Goal: Task Accomplishment & Management: Manage account settings

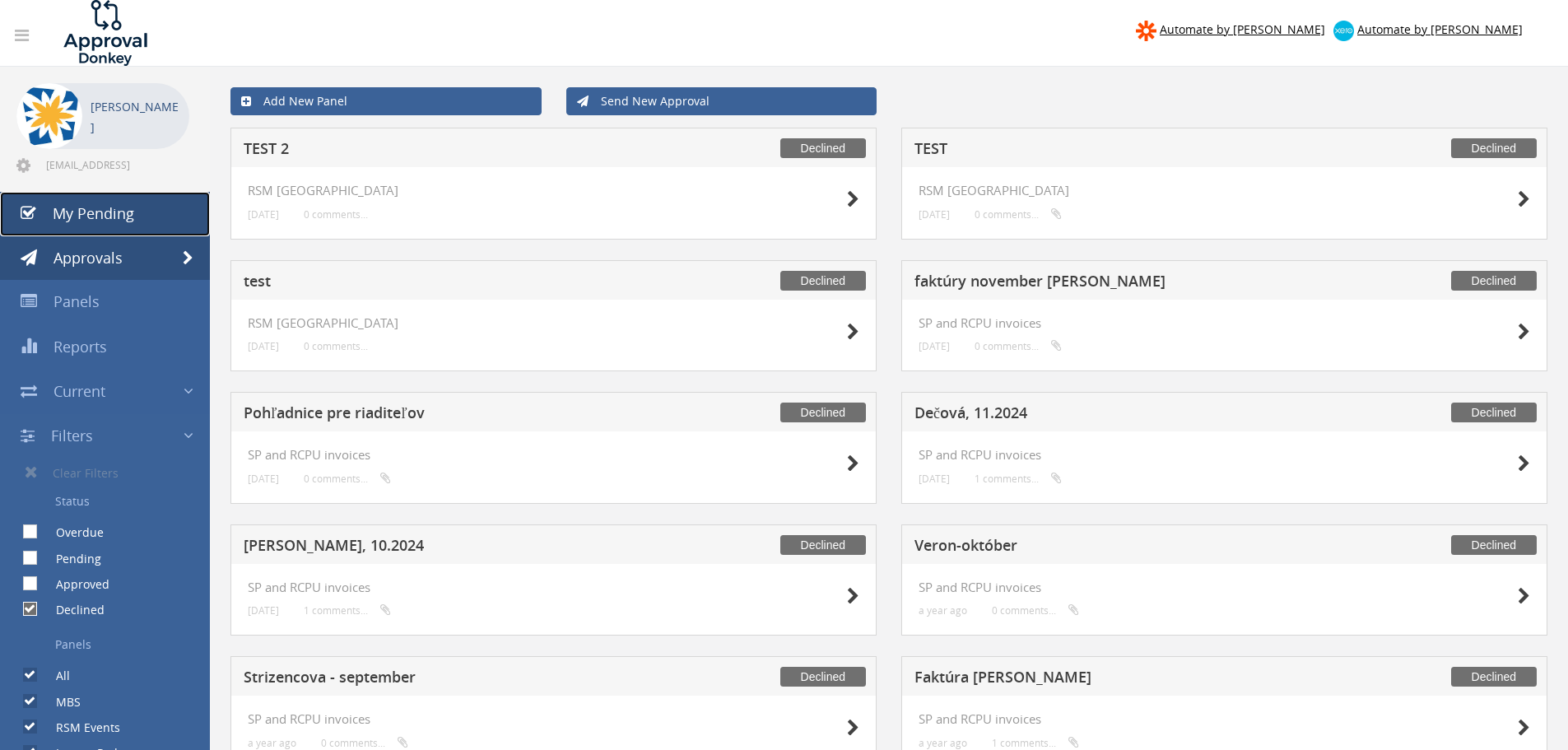
click at [101, 214] on span "My Pending" at bounding box center [93, 213] width 81 height 19
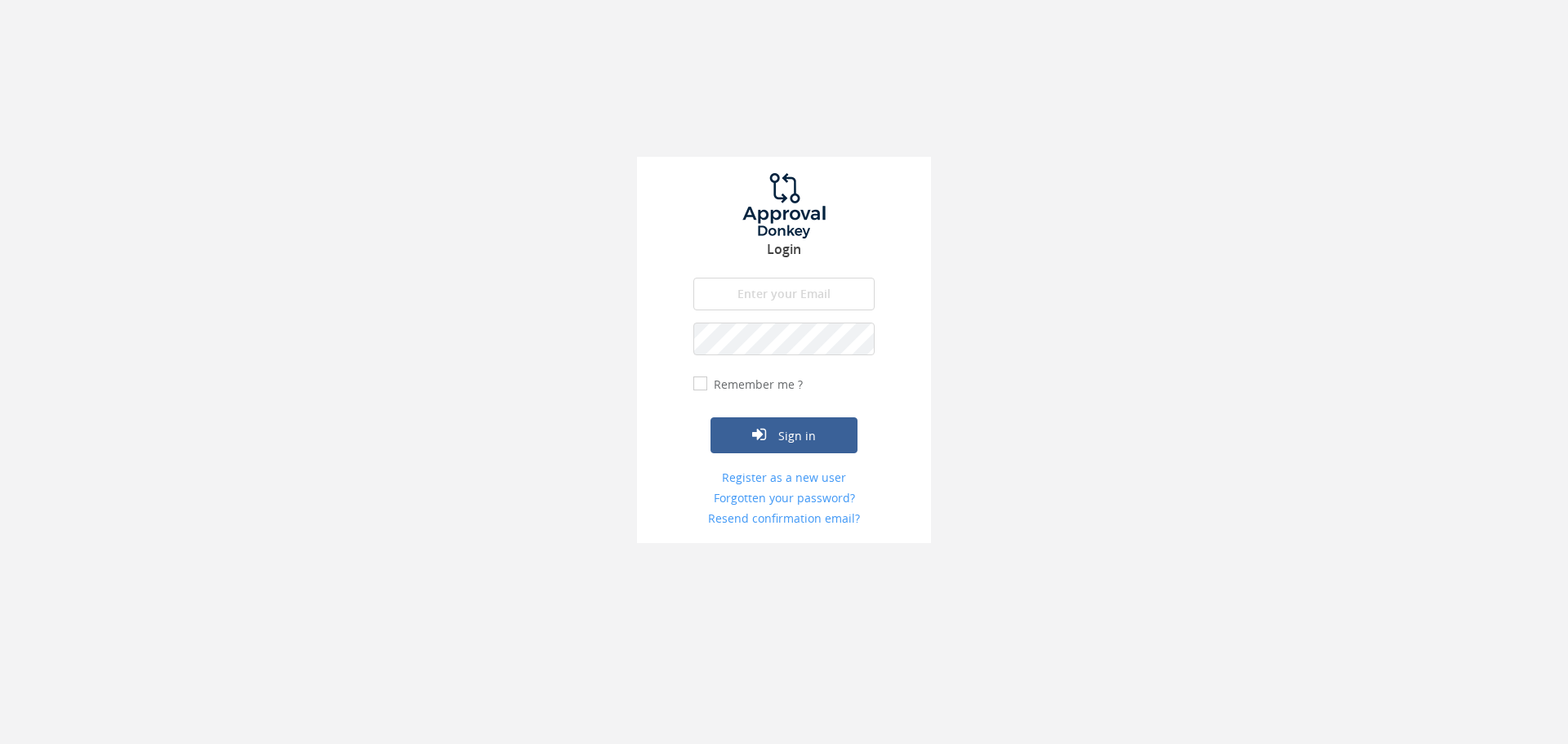
type input "[EMAIL_ADDRESS][DOMAIN_NAME]"
click at [825, 441] on button "Sign in" at bounding box center [784, 435] width 147 height 36
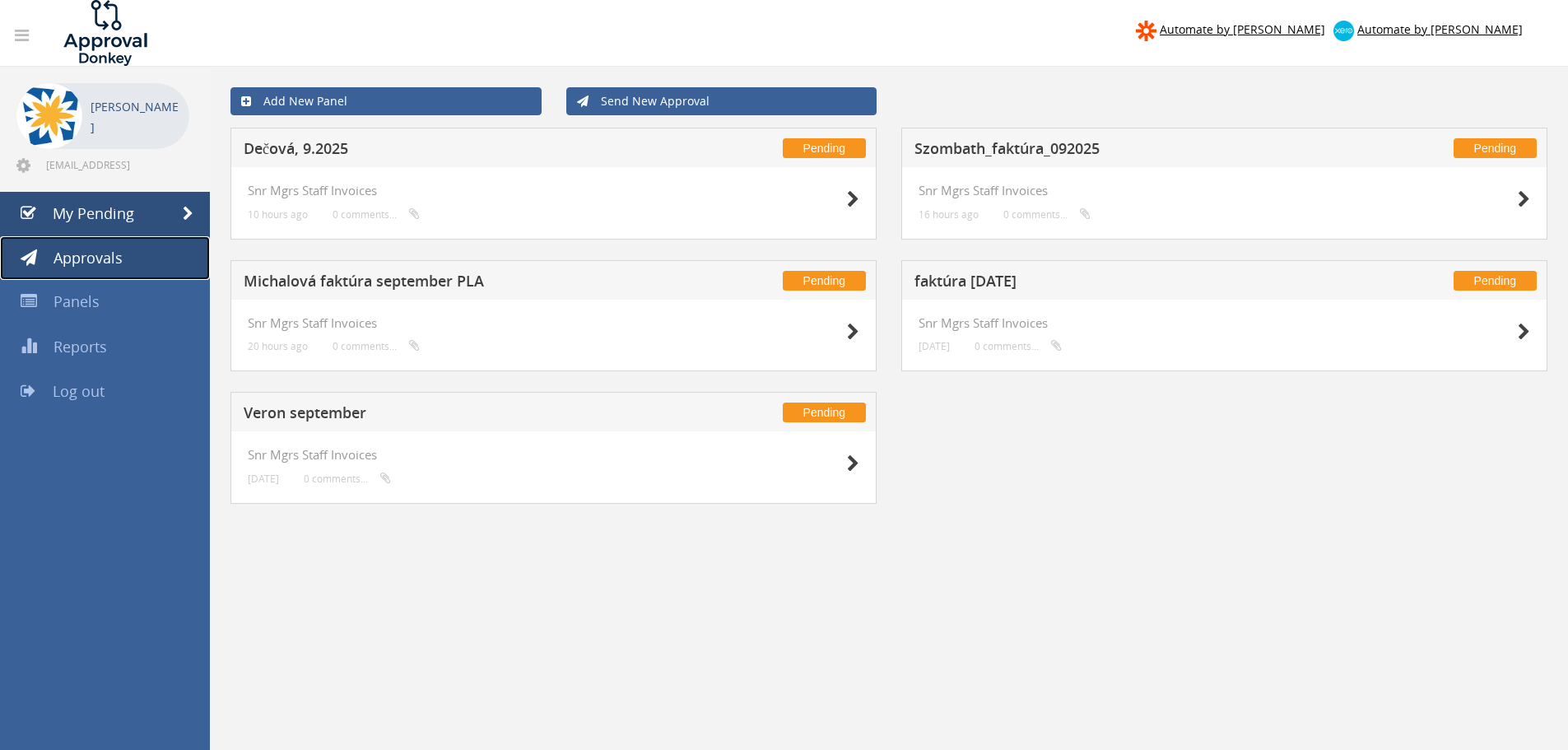
click at [82, 257] on span "Approvals" at bounding box center [88, 257] width 69 height 19
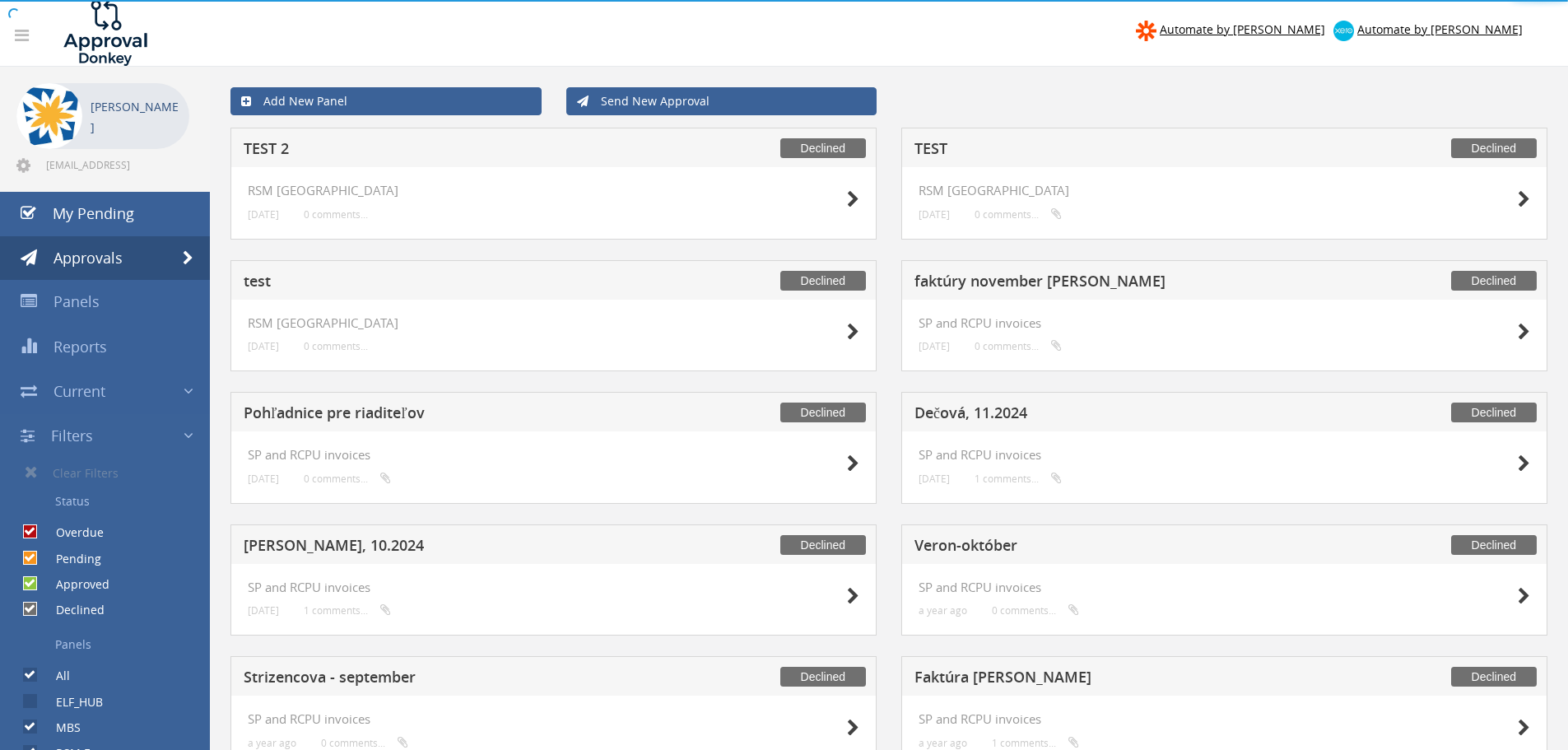
checkbox input "false"
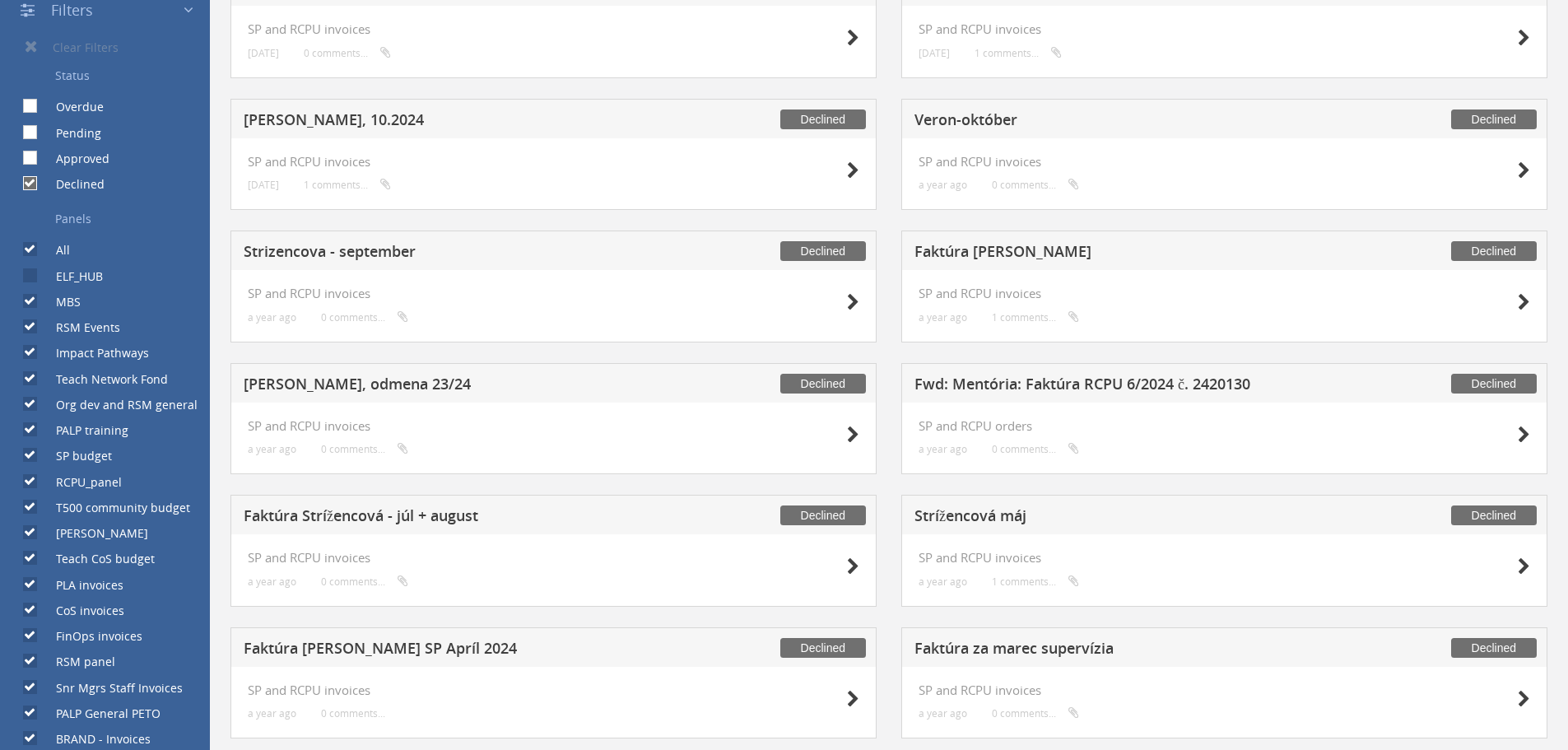
scroll to position [141, 0]
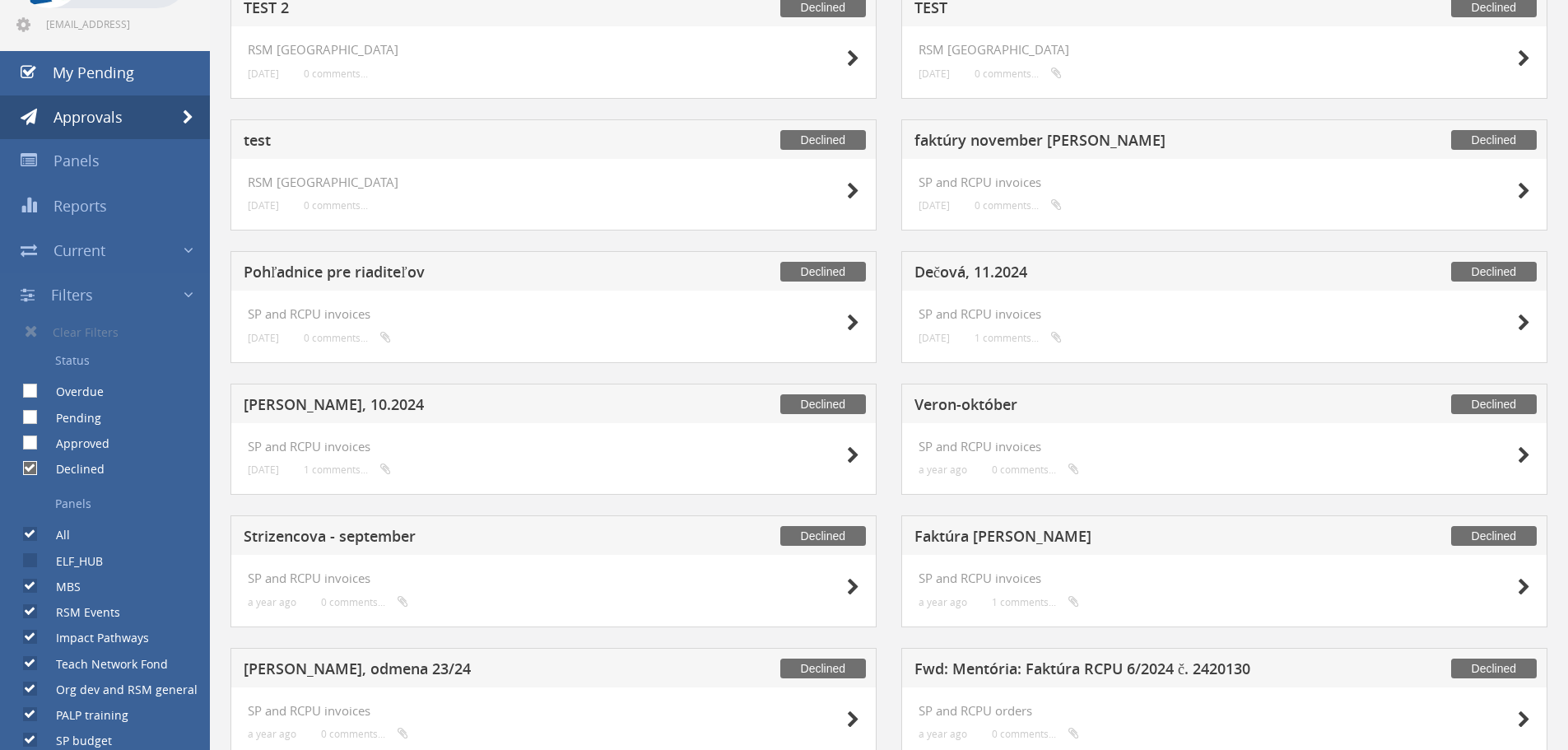
click at [33, 413] on input "Pending" at bounding box center [28, 417] width 11 height 11
checkbox input "true"
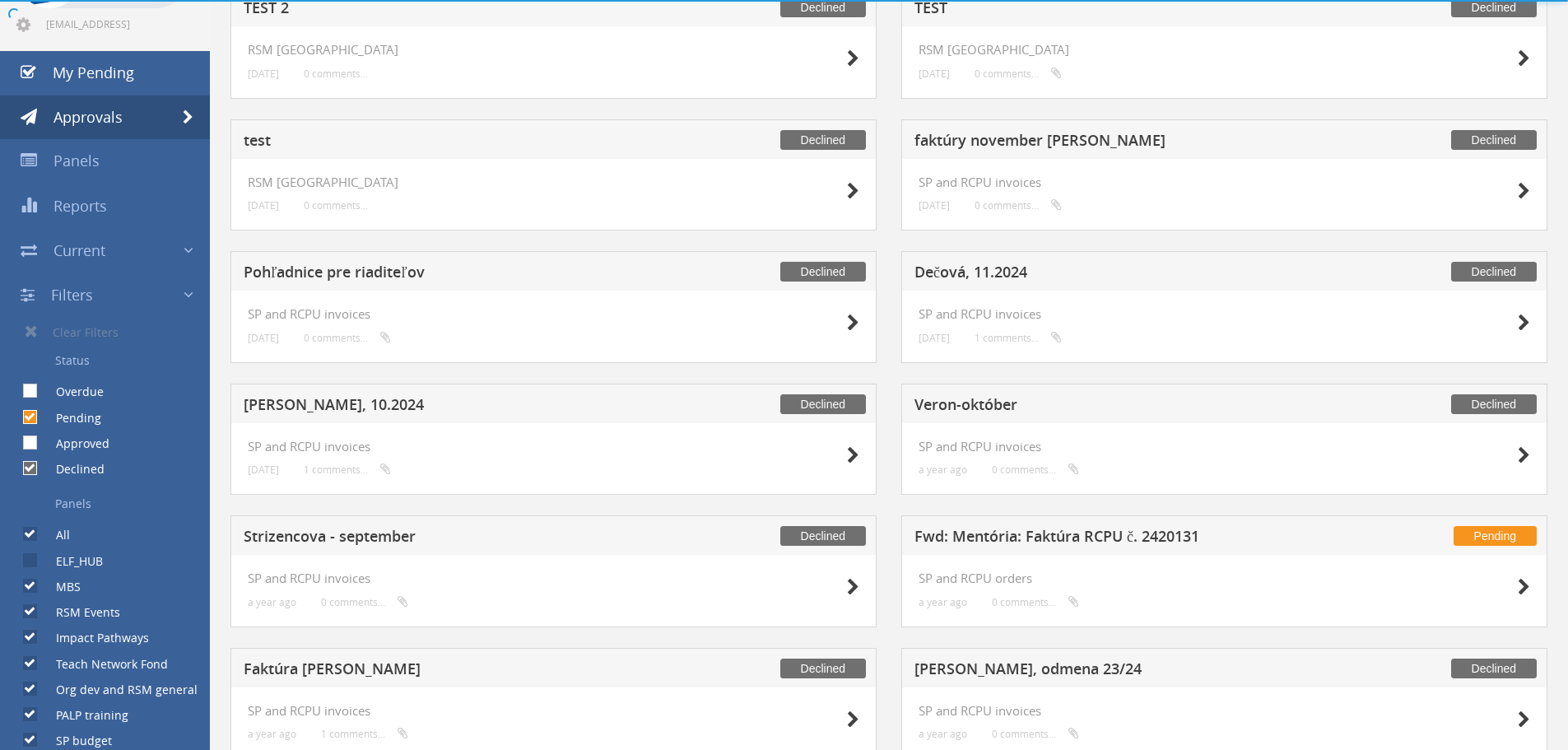
click at [40, 469] on label "Declined" at bounding box center [72, 469] width 65 height 16
click at [34, 469] on input "Declined" at bounding box center [28, 469] width 11 height 11
checkbox input "false"
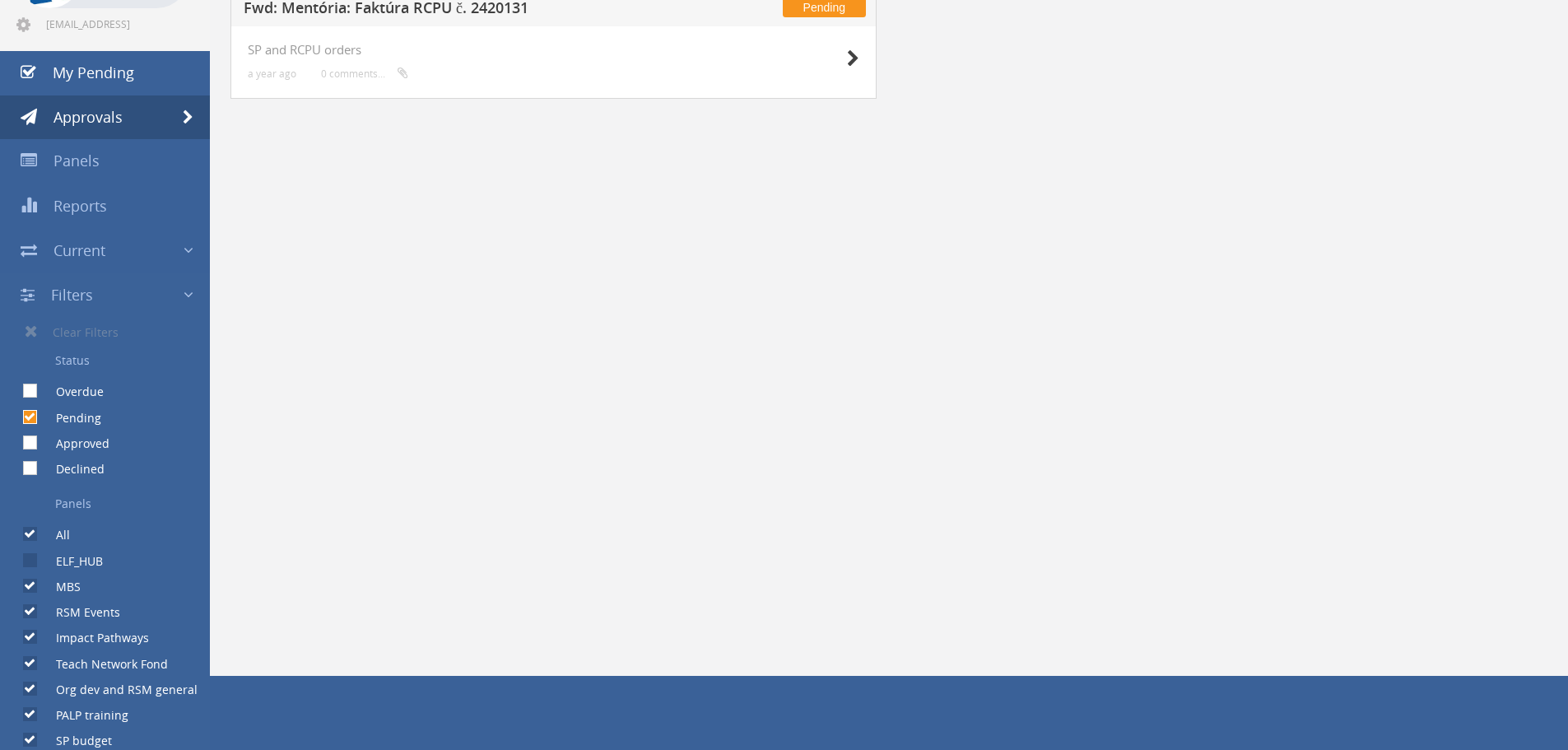
click at [33, 394] on input "Overdue" at bounding box center [28, 392] width 11 height 11
checkbox input "true"
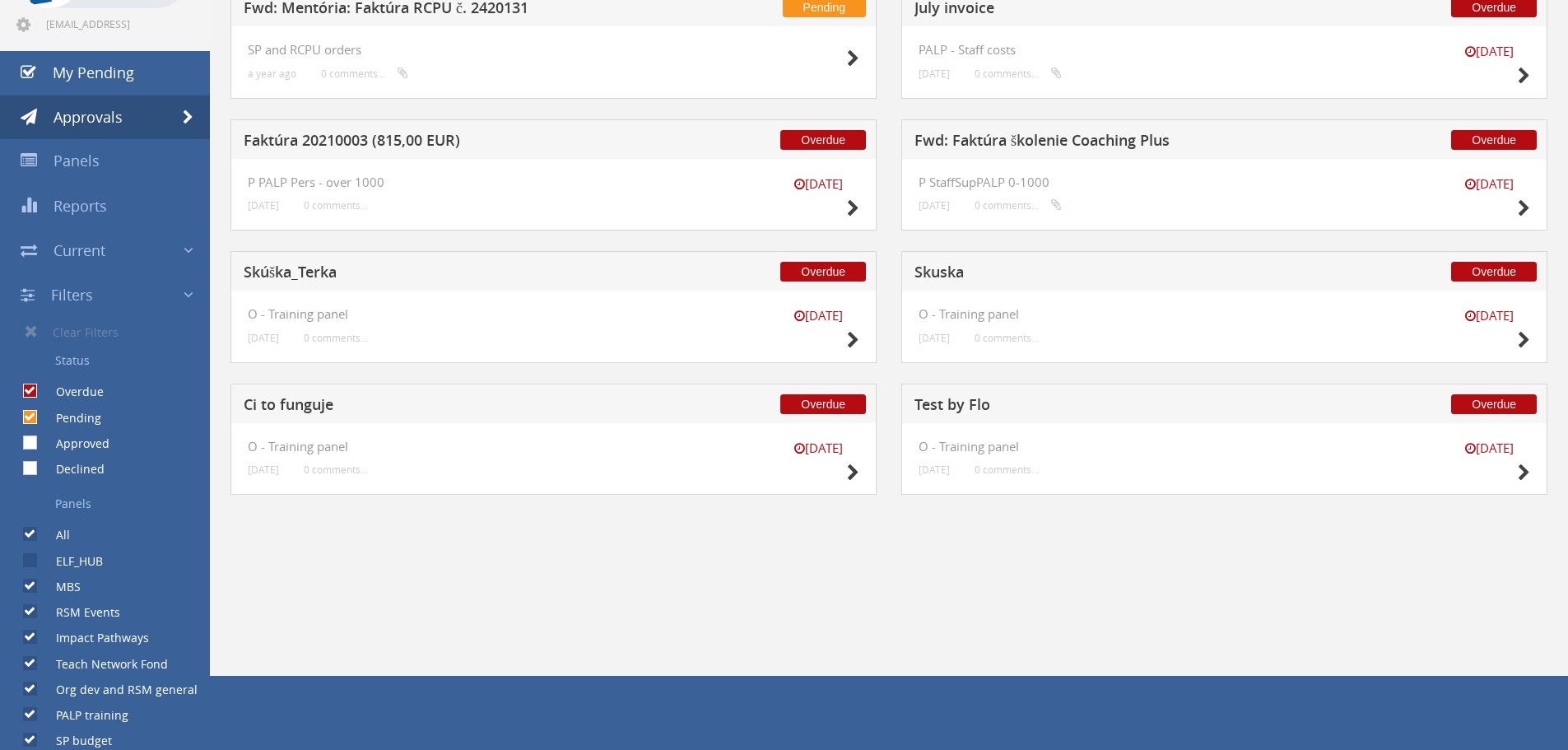
click at [31, 447] on input "Approved" at bounding box center [28, 443] width 11 height 11
checkbox input "true"
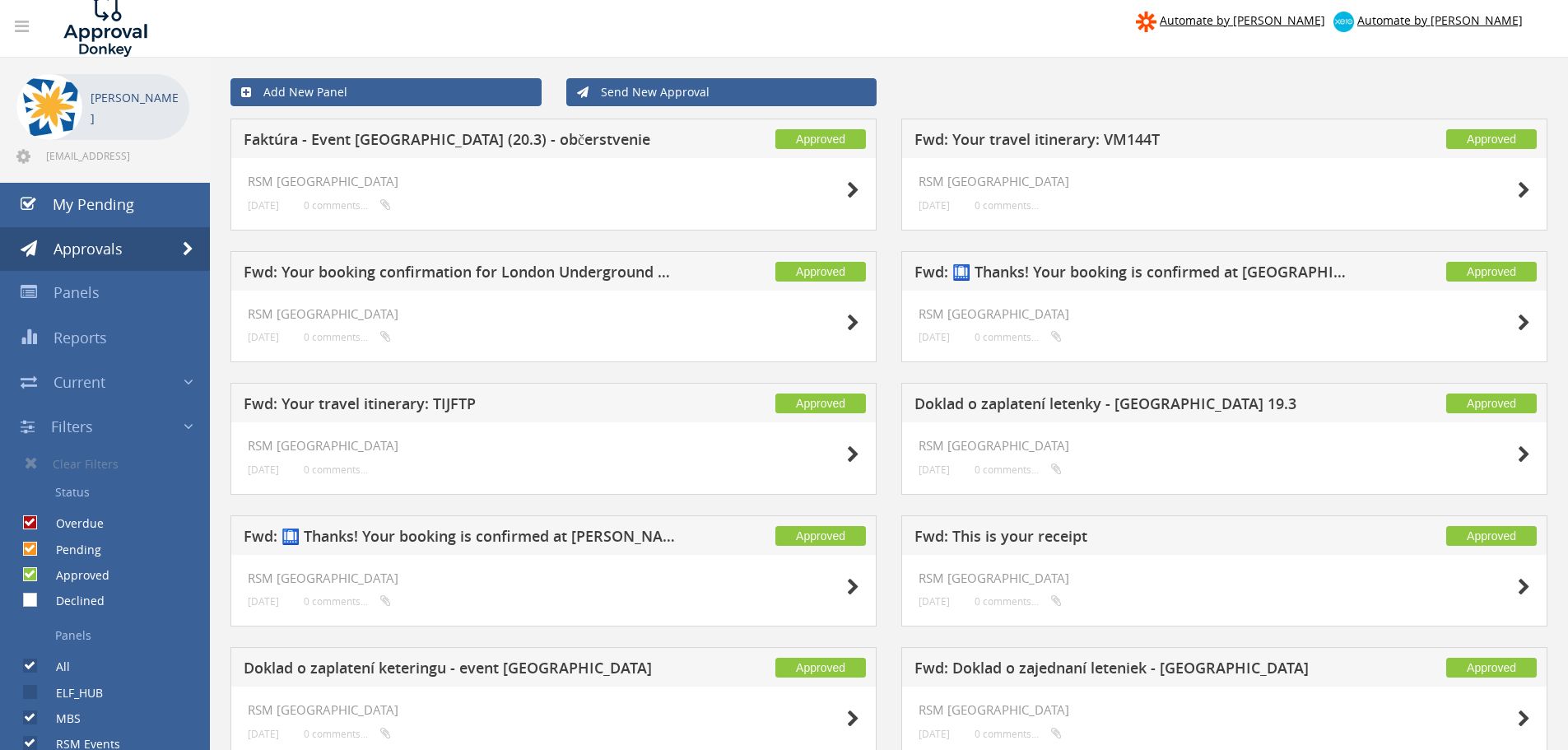
scroll to position [0, 0]
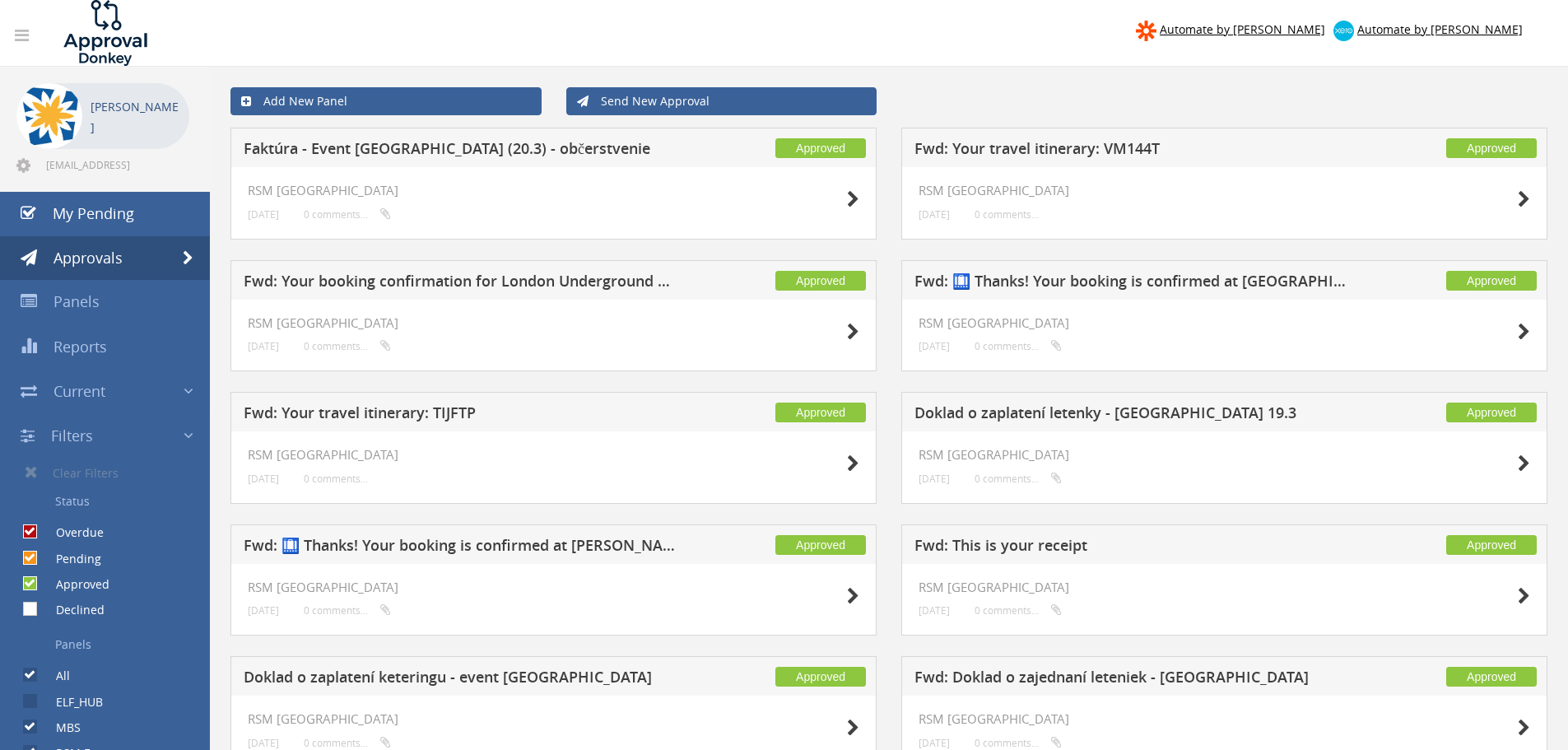
click at [27, 614] on input "Declined" at bounding box center [28, 609] width 11 height 11
checkbox input "true"
click at [135, 231] on link "My Pending" at bounding box center [105, 214] width 210 height 44
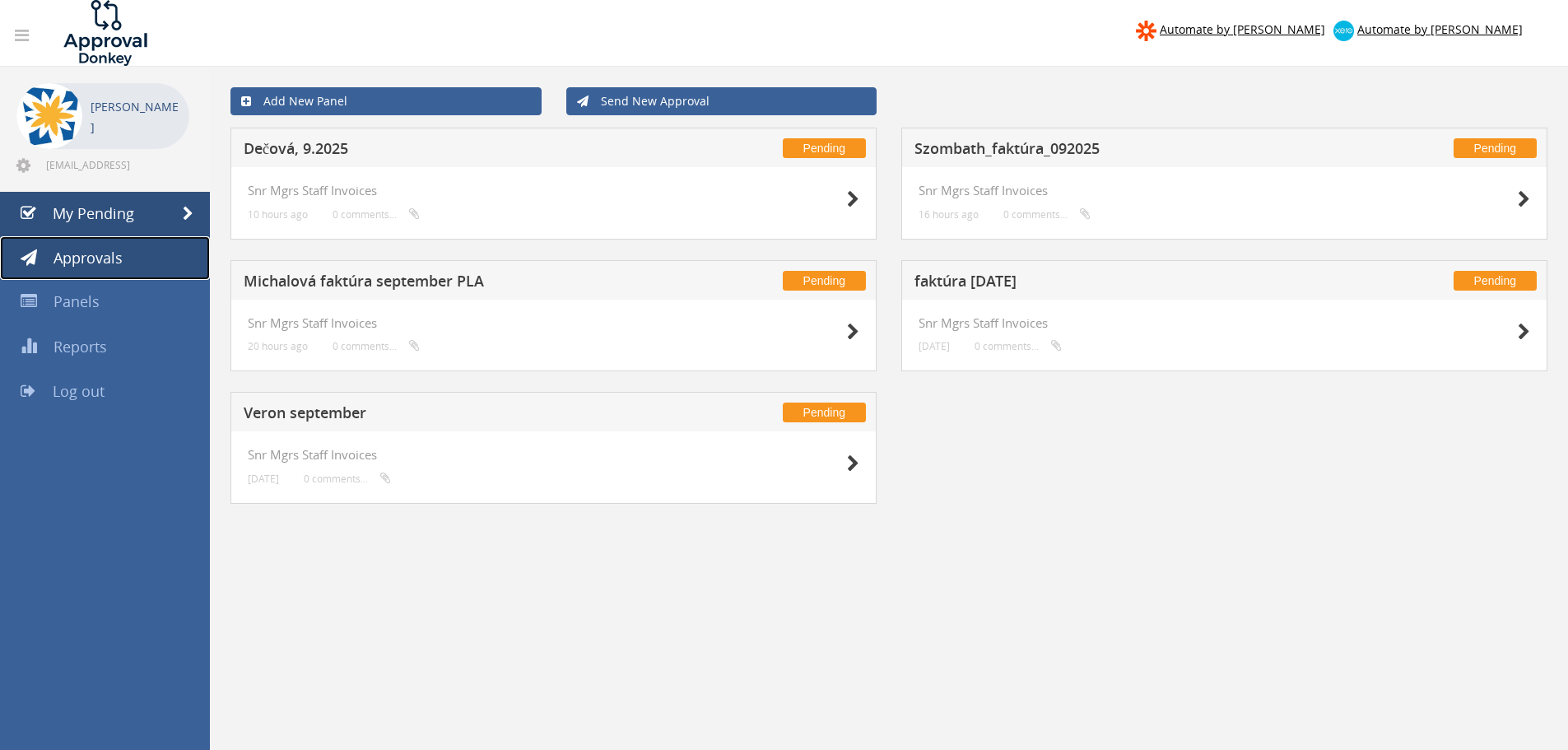
click at [119, 271] on link "Approvals" at bounding box center [105, 258] width 210 height 44
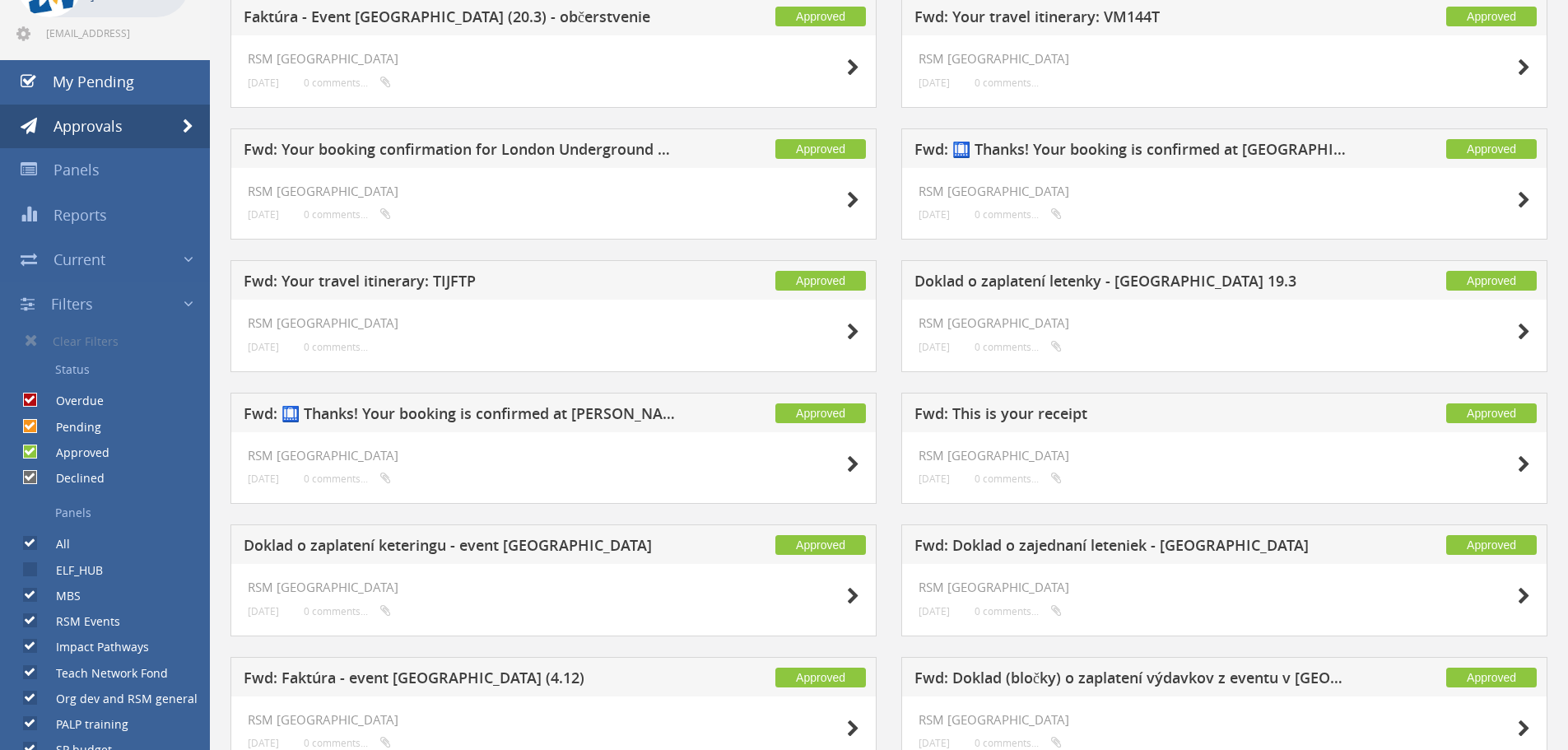
scroll to position [164, 0]
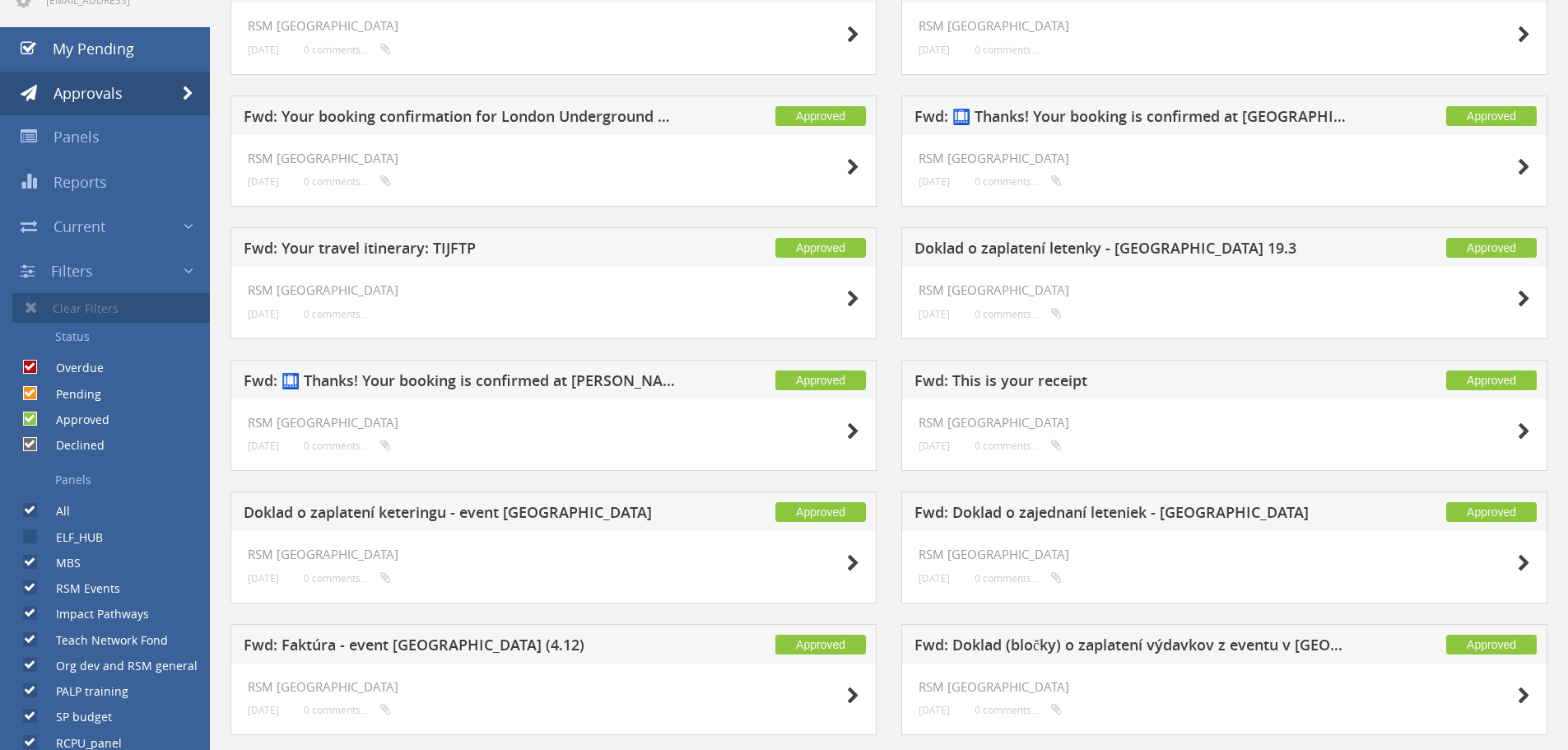
click at [52, 303] on link "Clear Filters" at bounding box center [111, 308] width 197 height 30
checkbox input "true"
click at [25, 308] on icon at bounding box center [31, 307] width 14 height 16
click at [50, 275] on link "Filters" at bounding box center [105, 271] width 210 height 44
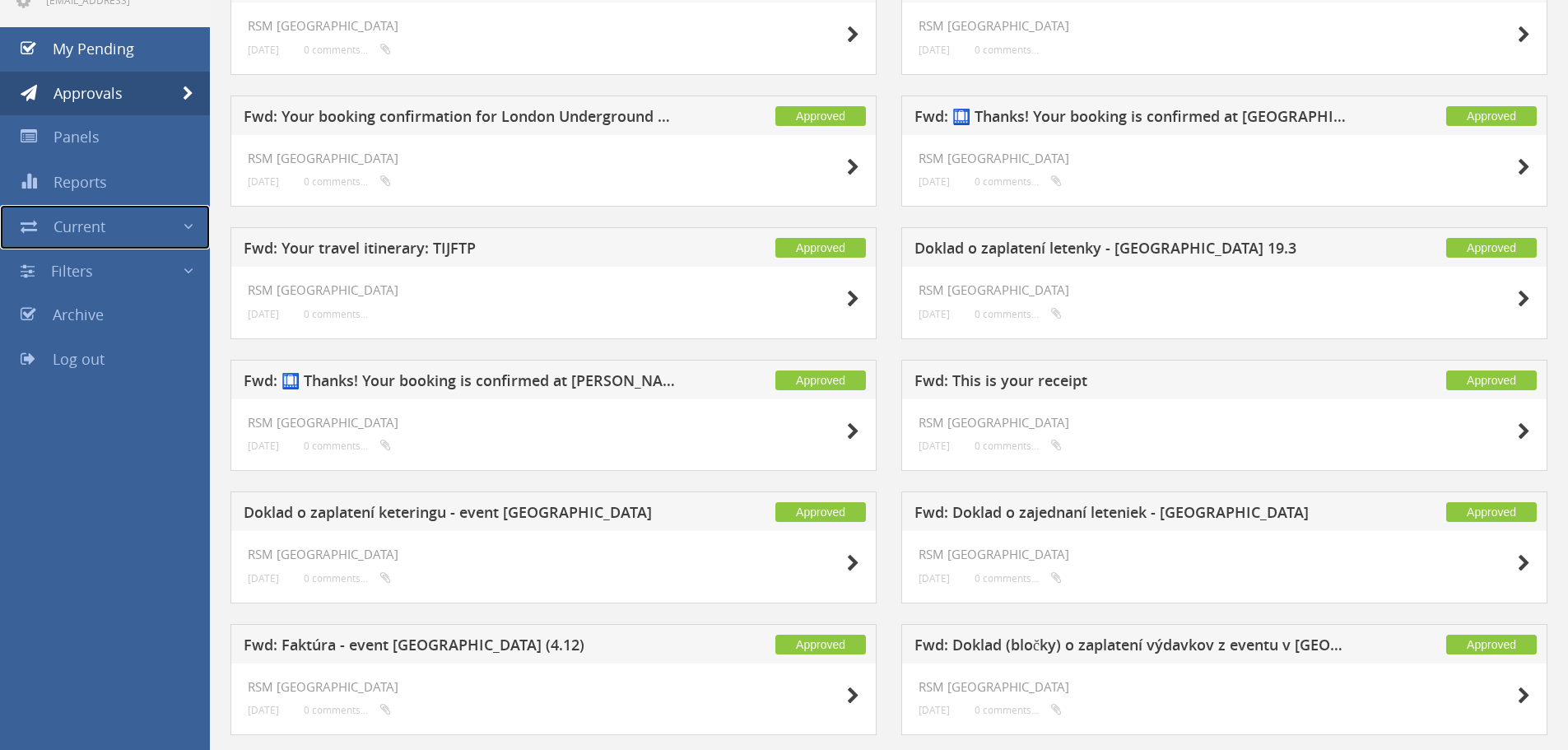
click at [82, 216] on span "Current" at bounding box center [79, 225] width 52 height 19
click at [57, 268] on label "All" at bounding box center [55, 266] width 30 height 16
click at [34, 268] on input "All" at bounding box center [28, 266] width 11 height 11
radio input "true"
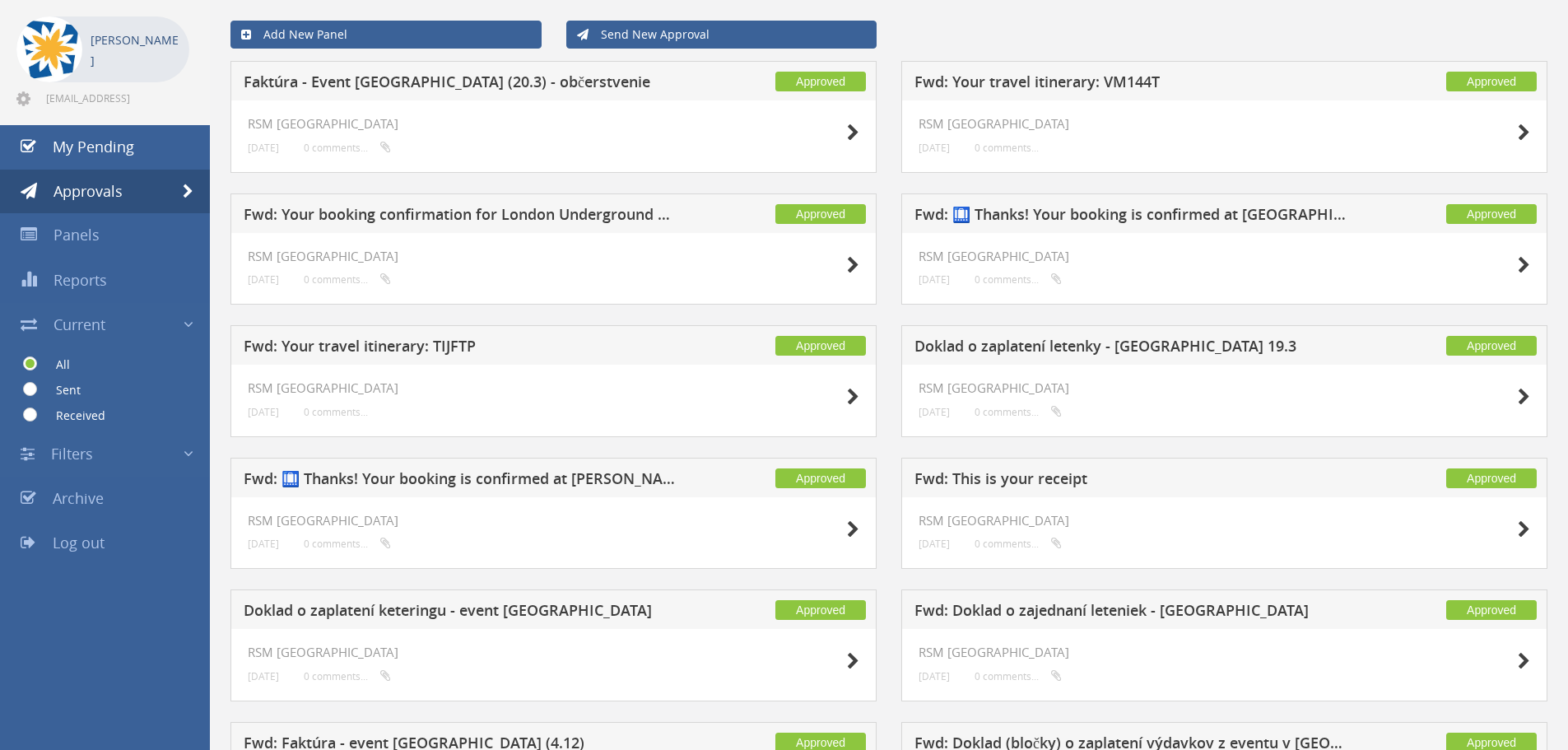
scroll to position [0, 0]
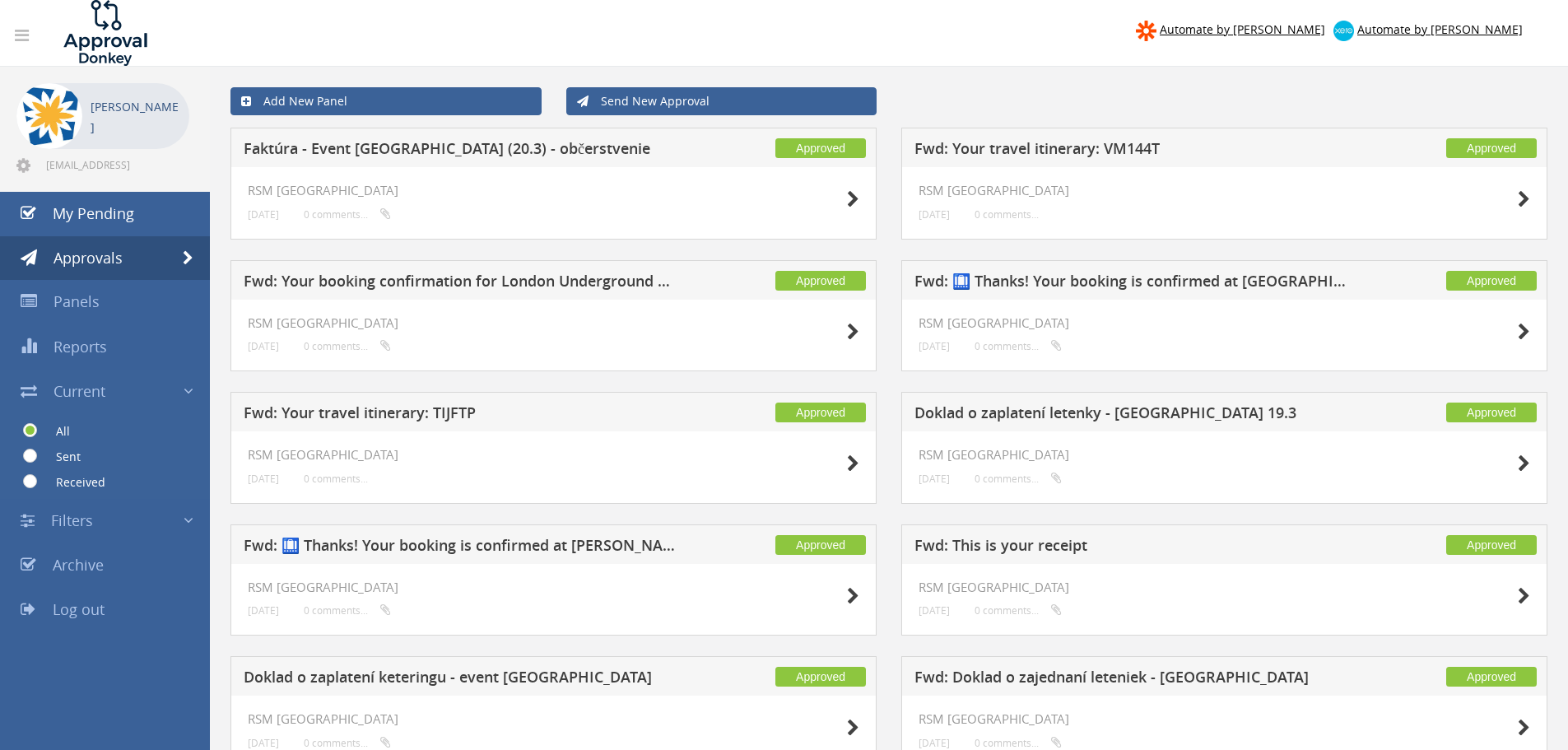
click at [69, 457] on label "Sent" at bounding box center [60, 456] width 42 height 16
click at [34, 457] on input "Sent" at bounding box center [28, 456] width 11 height 11
radio input "true"
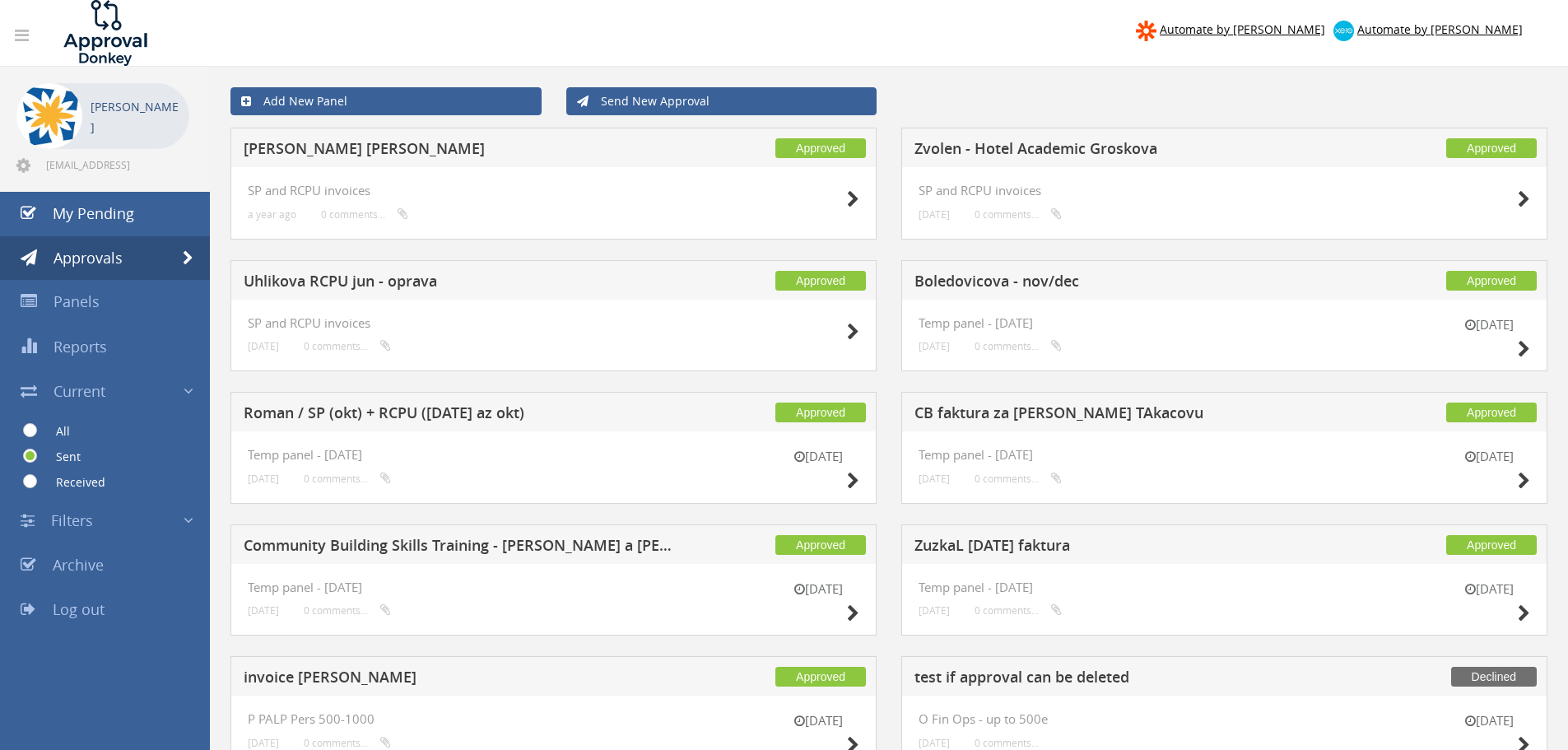
click at [69, 436] on label "All" at bounding box center [55, 431] width 30 height 16
click at [34, 436] on input "All" at bounding box center [28, 431] width 11 height 11
radio input "true"
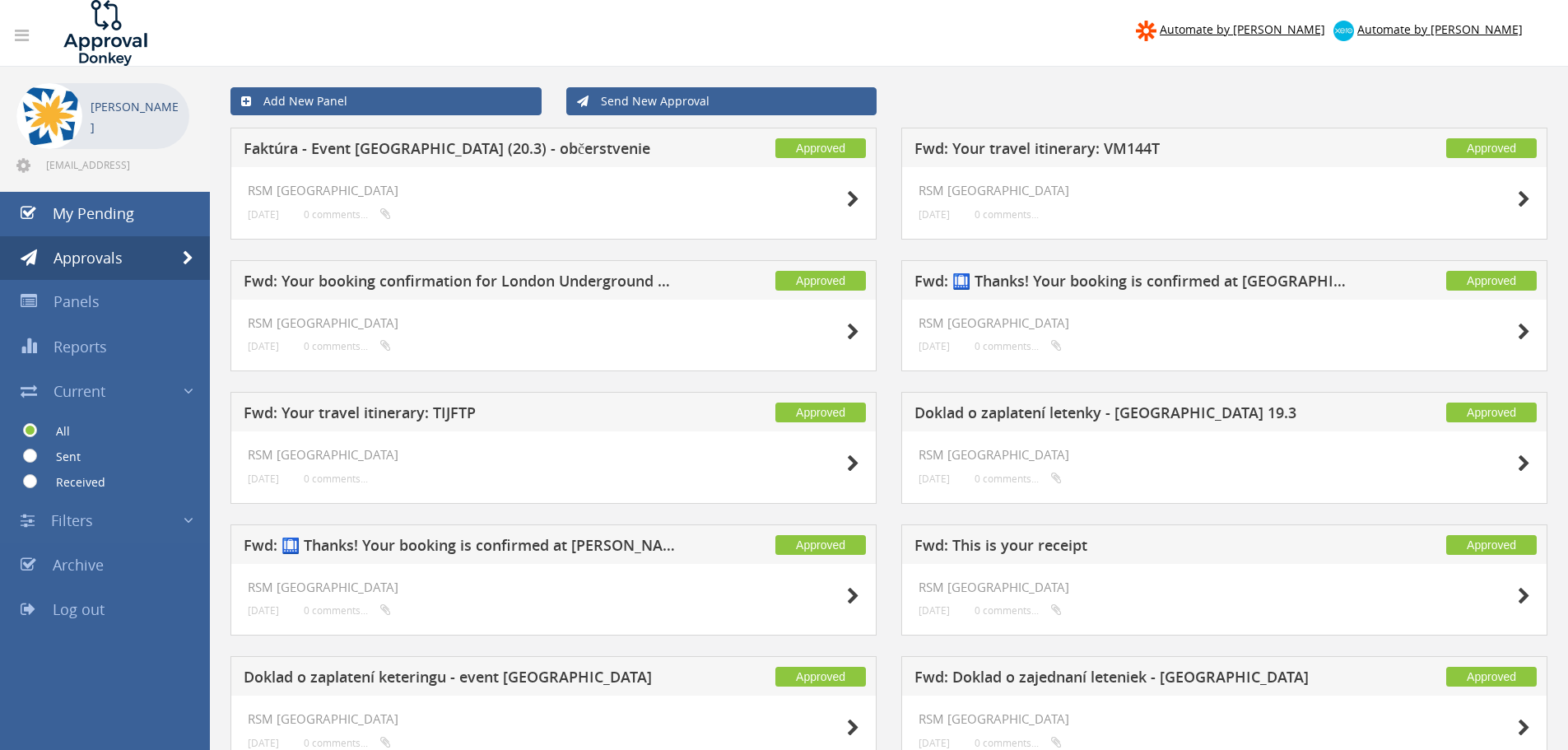
click at [193, 521] on span at bounding box center [189, 520] width 10 height 21
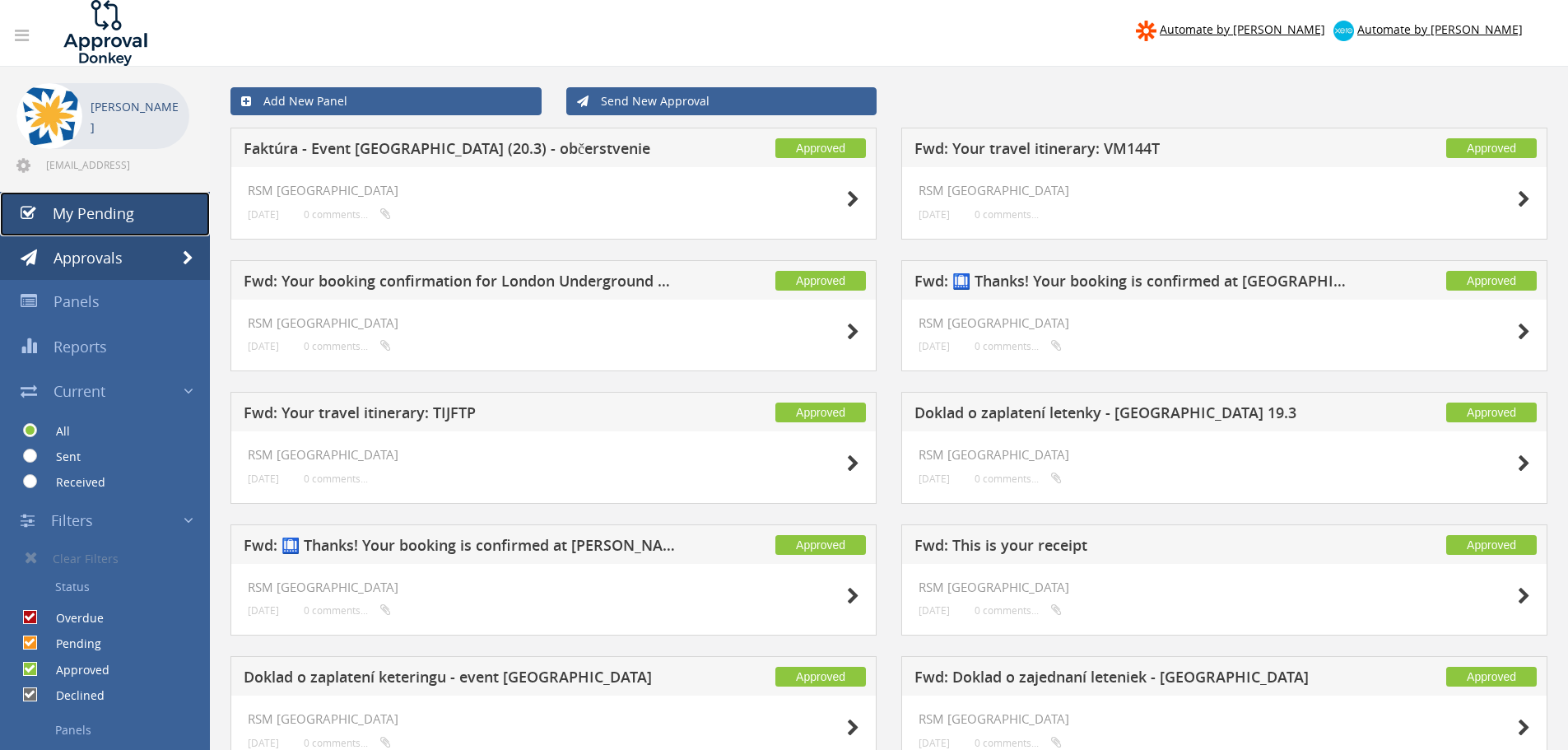
click at [86, 214] on span "My Pending" at bounding box center [93, 213] width 81 height 19
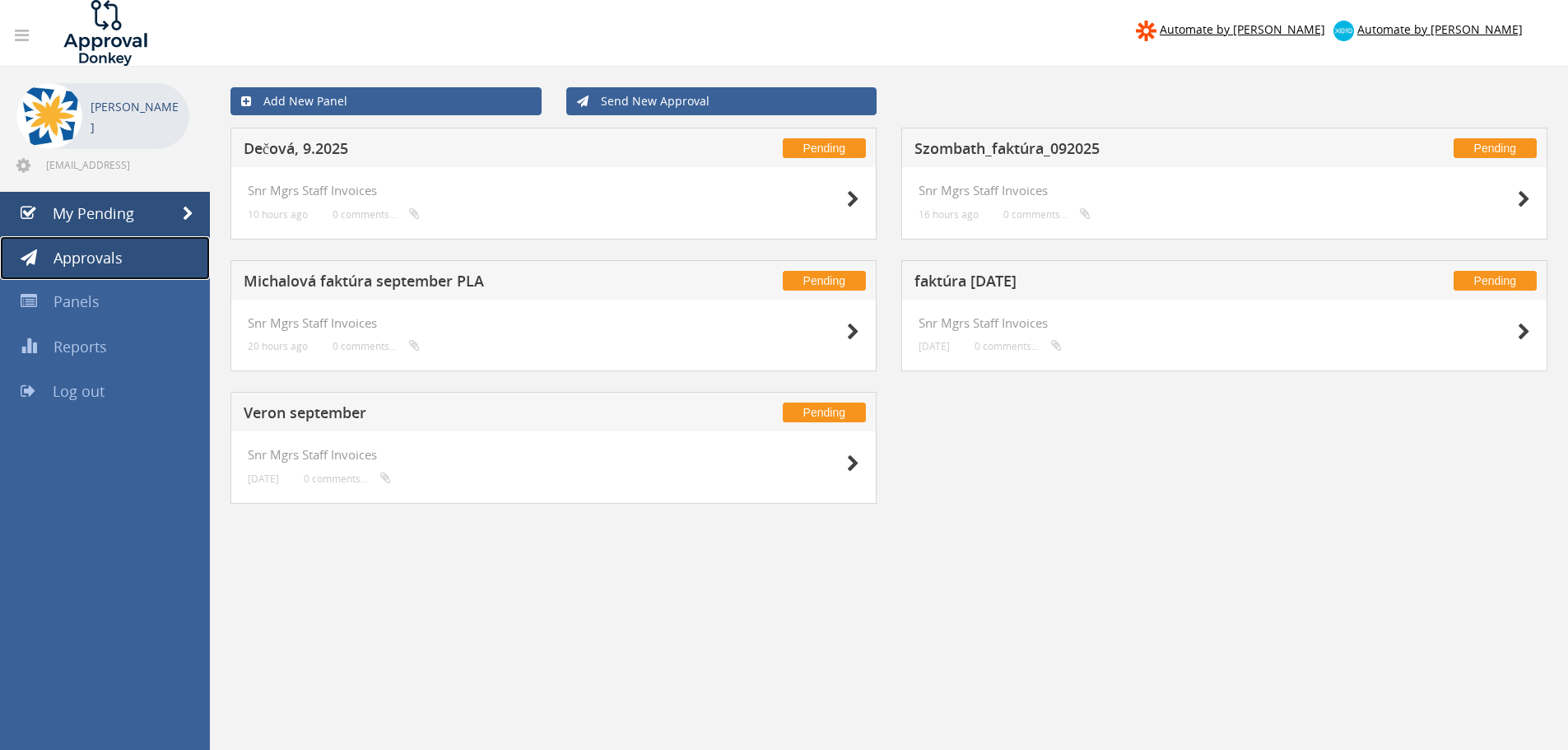
click at [72, 267] on span "Approvals" at bounding box center [88, 257] width 69 height 19
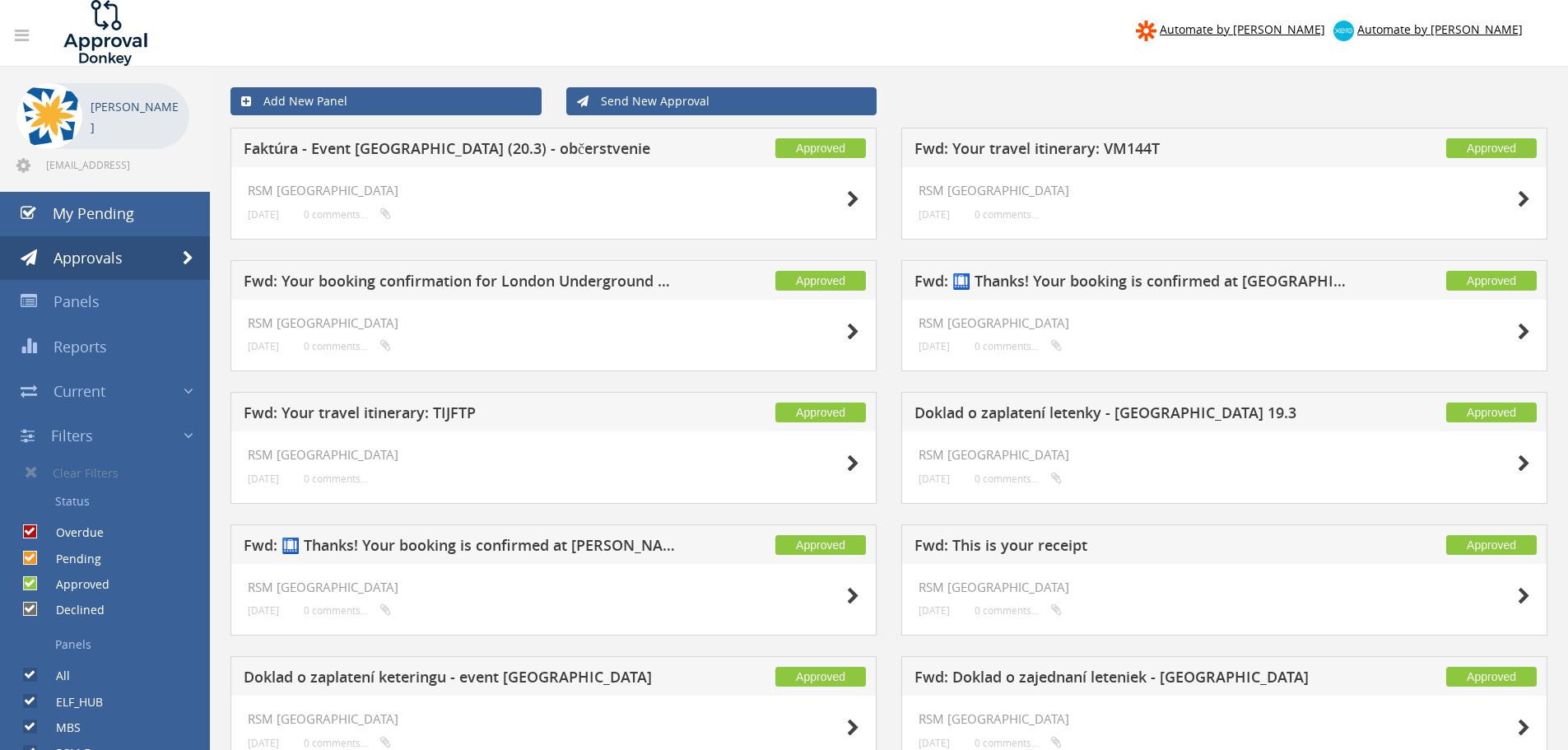
click at [84, 642] on link "Panels" at bounding box center [111, 644] width 197 height 28
click at [101, 400] on span "Current" at bounding box center [79, 391] width 52 height 19
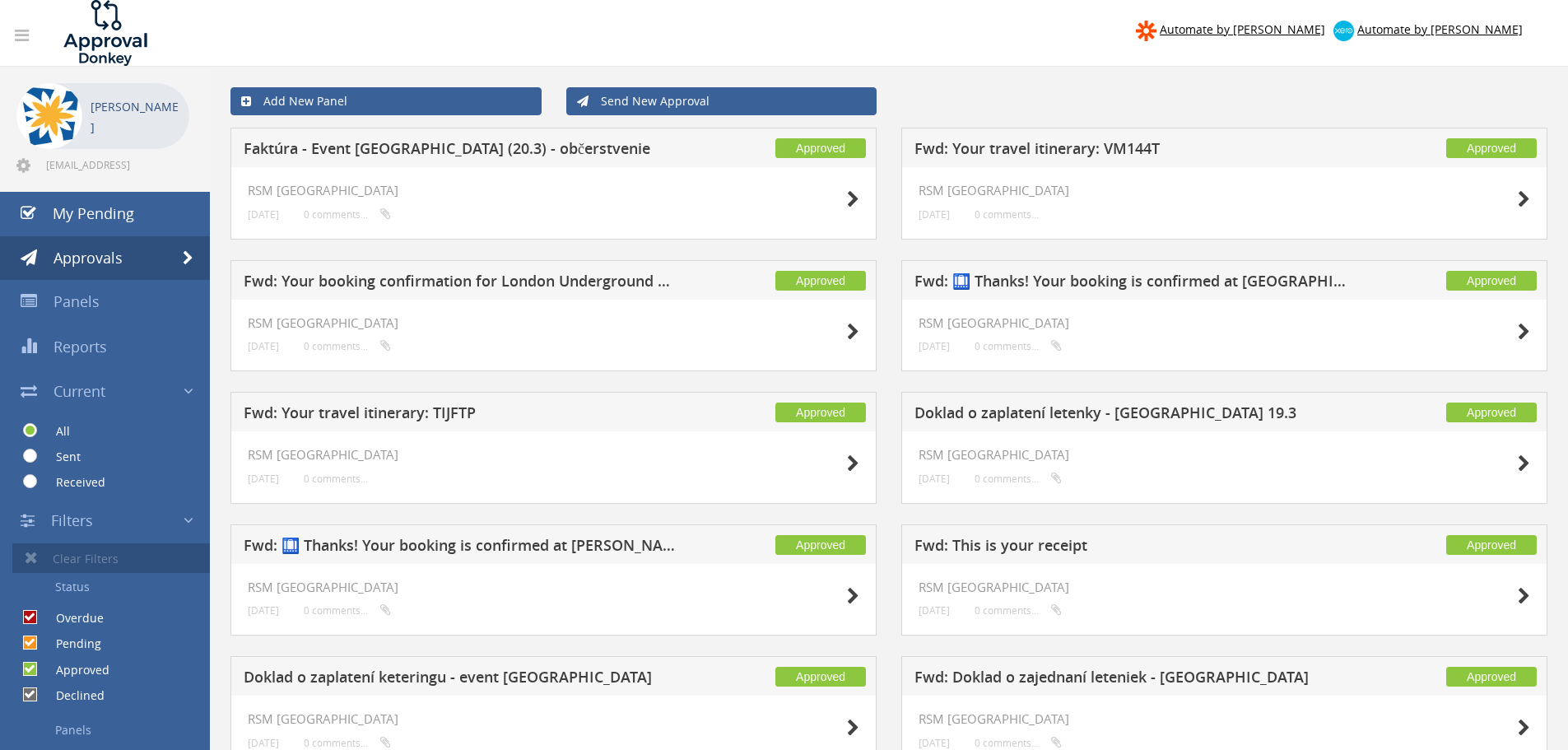
click at [72, 556] on link "Clear Filters" at bounding box center [111, 558] width 197 height 30
click at [85, 394] on span "Current" at bounding box center [79, 391] width 52 height 19
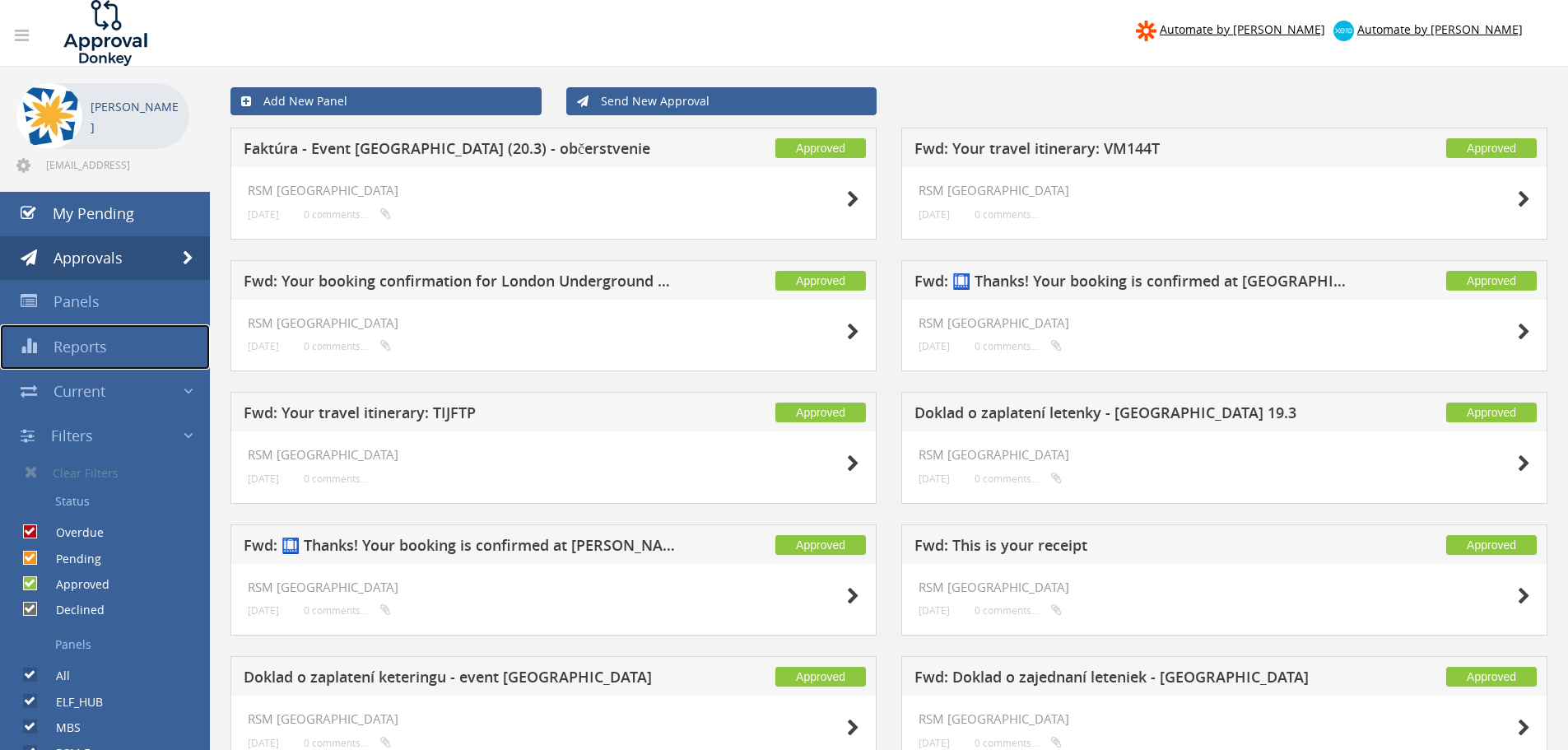
click at [88, 336] on link "Reports" at bounding box center [105, 347] width 210 height 45
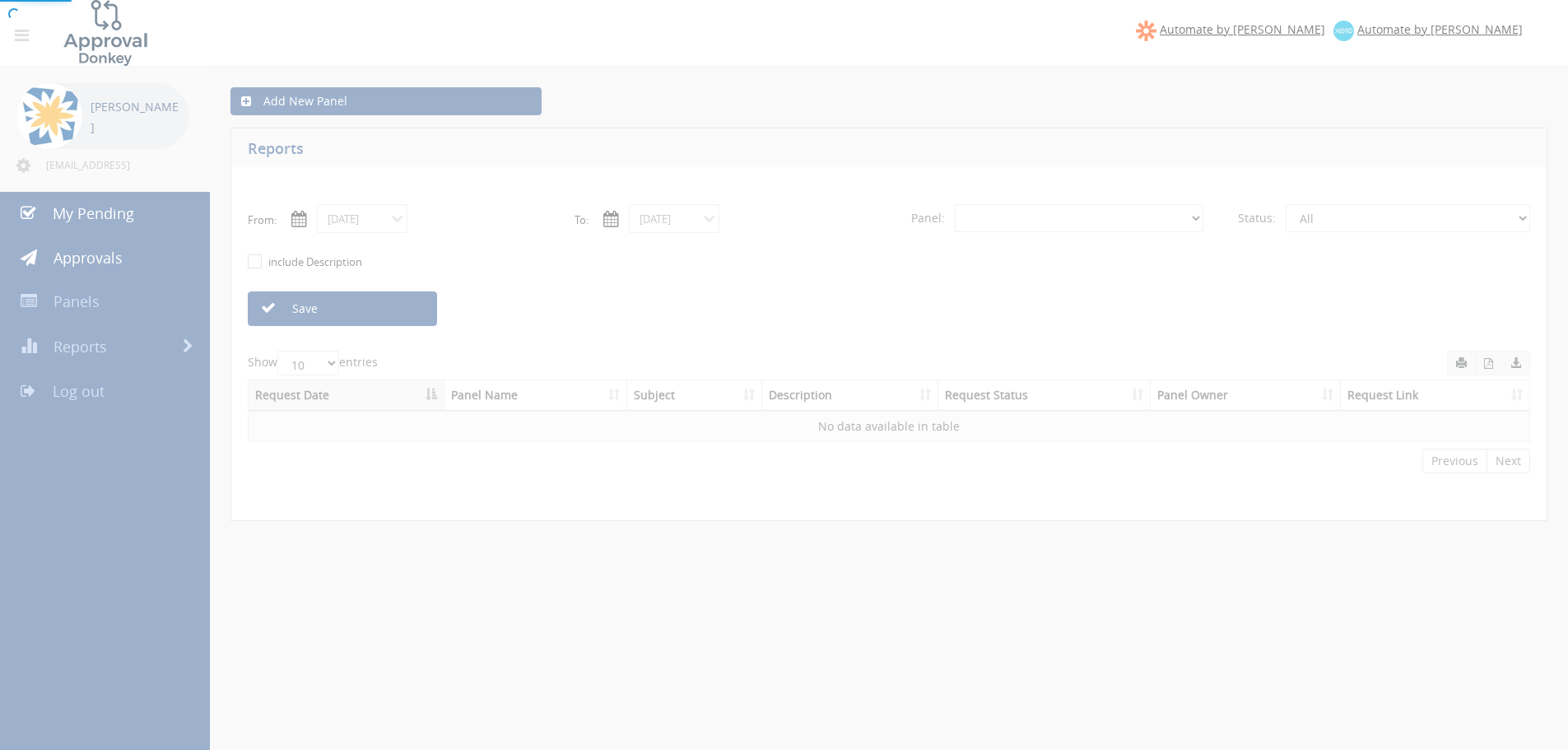
select select "number:0"
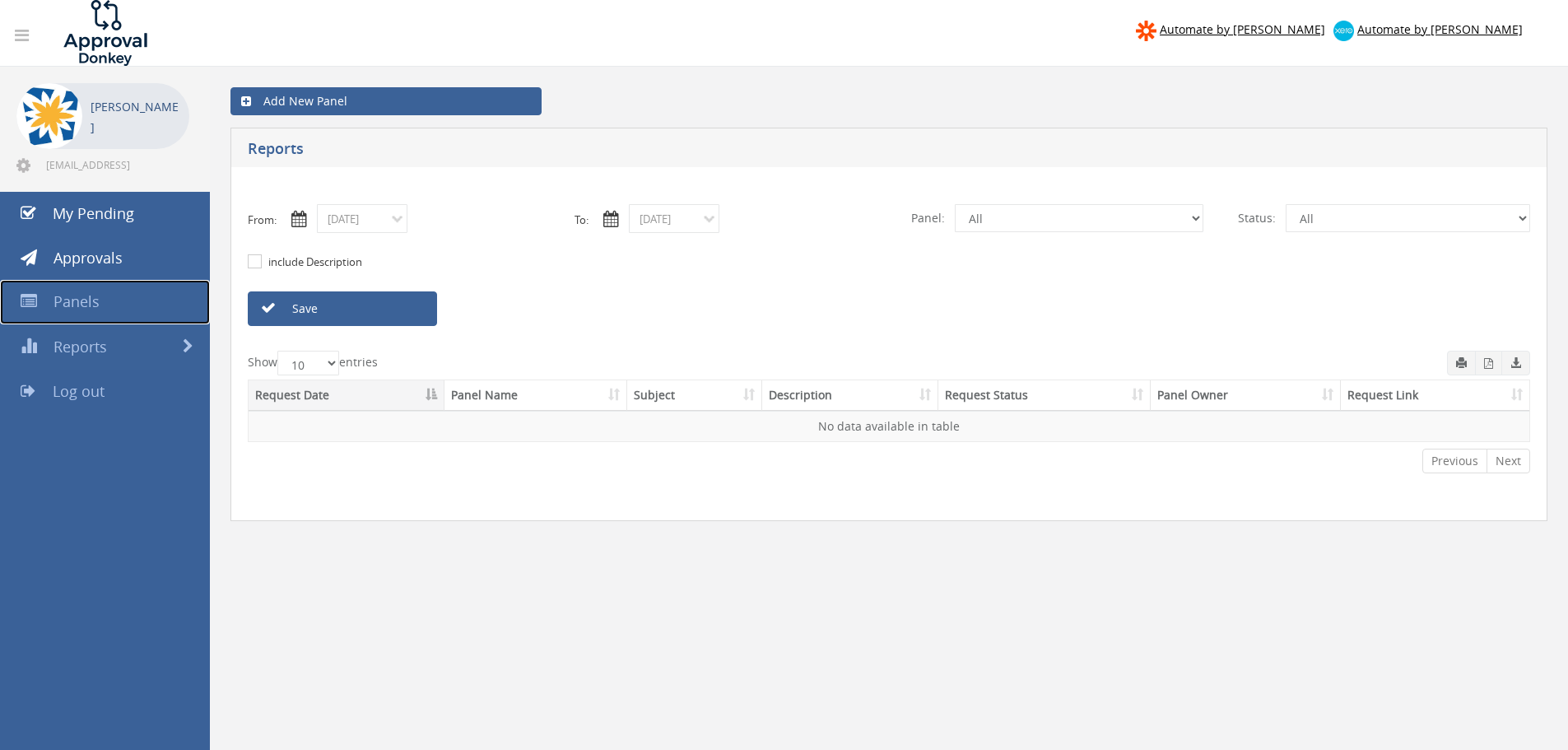
click at [81, 306] on span "Panels" at bounding box center [76, 301] width 46 height 19
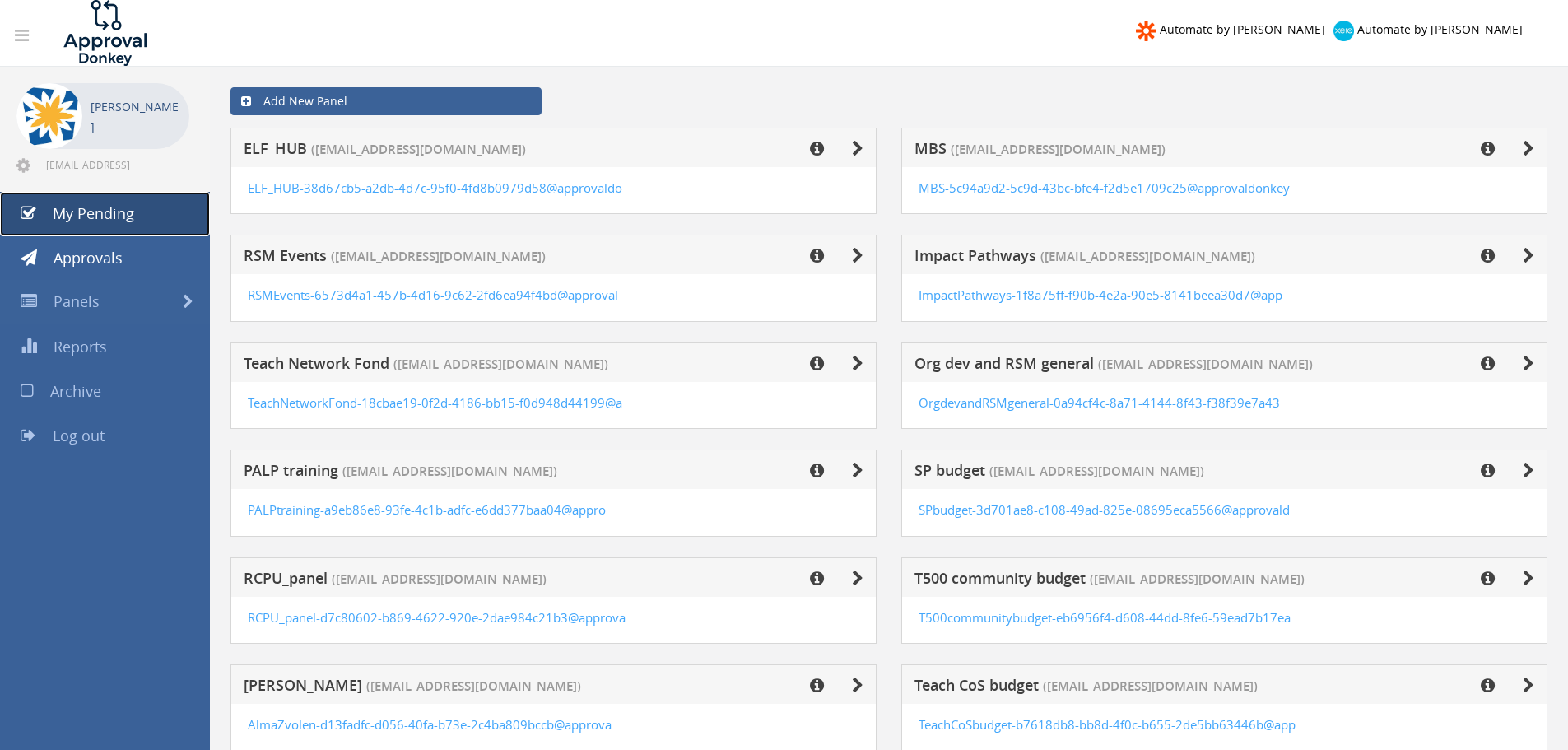
click at [106, 223] on link "My Pending" at bounding box center [105, 214] width 210 height 44
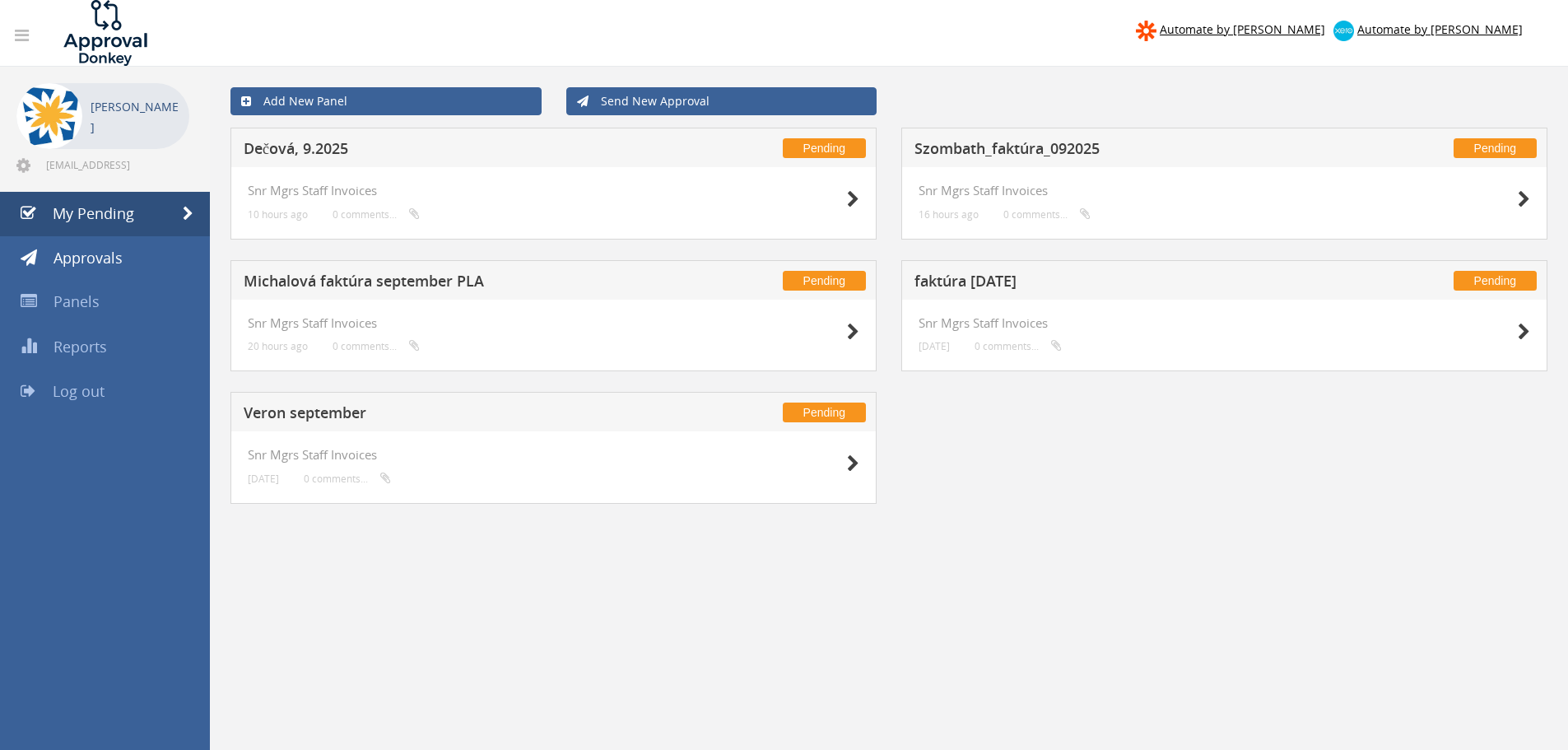
click at [335, 150] on h5 "Dečová, 9.2025" at bounding box center [461, 151] width 434 height 20
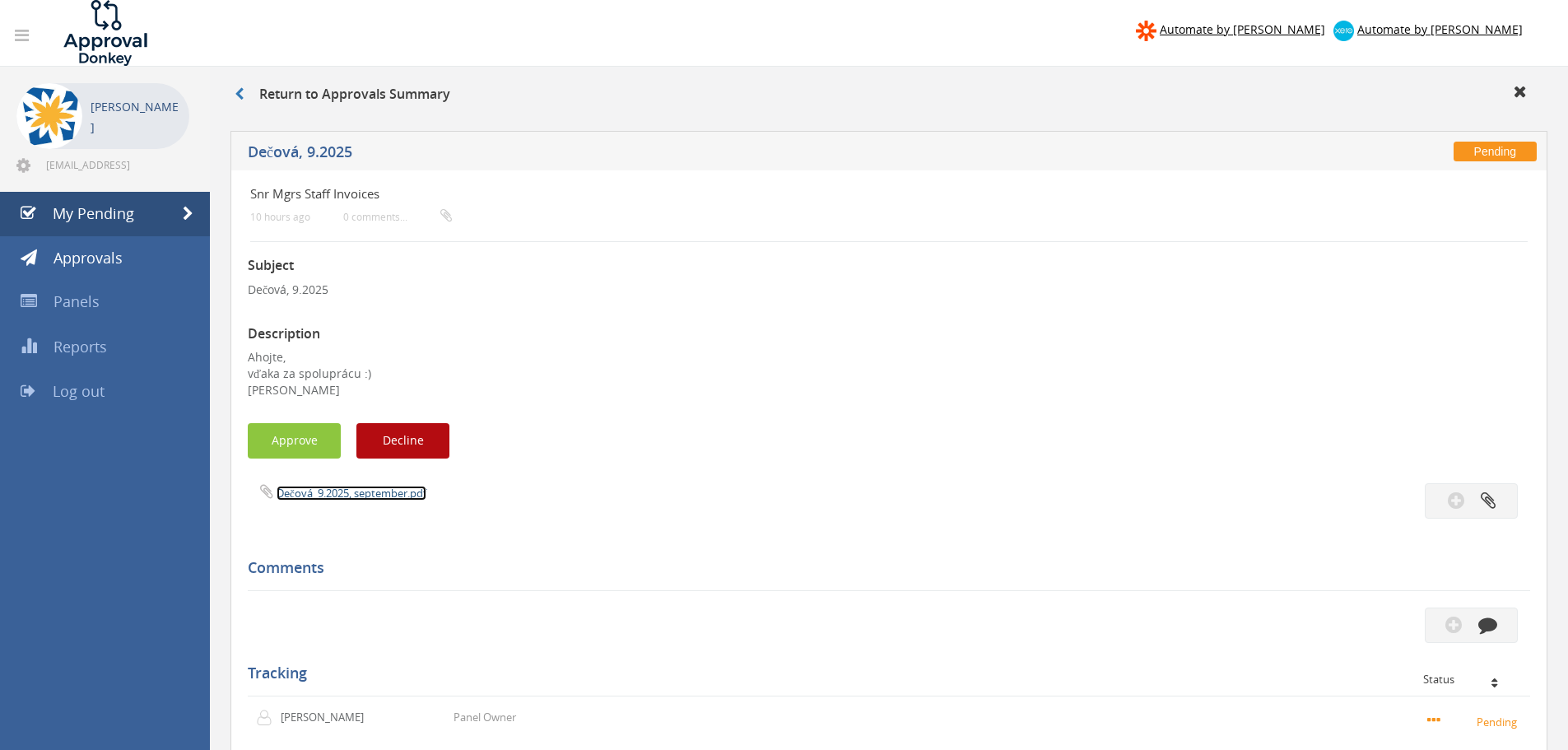
click at [325, 496] on link "Dečová_9.2025, september.pdf" at bounding box center [351, 492] width 150 height 14
click at [239, 93] on icon at bounding box center [239, 94] width 9 height 14
click at [241, 93] on icon at bounding box center [239, 94] width 9 height 14
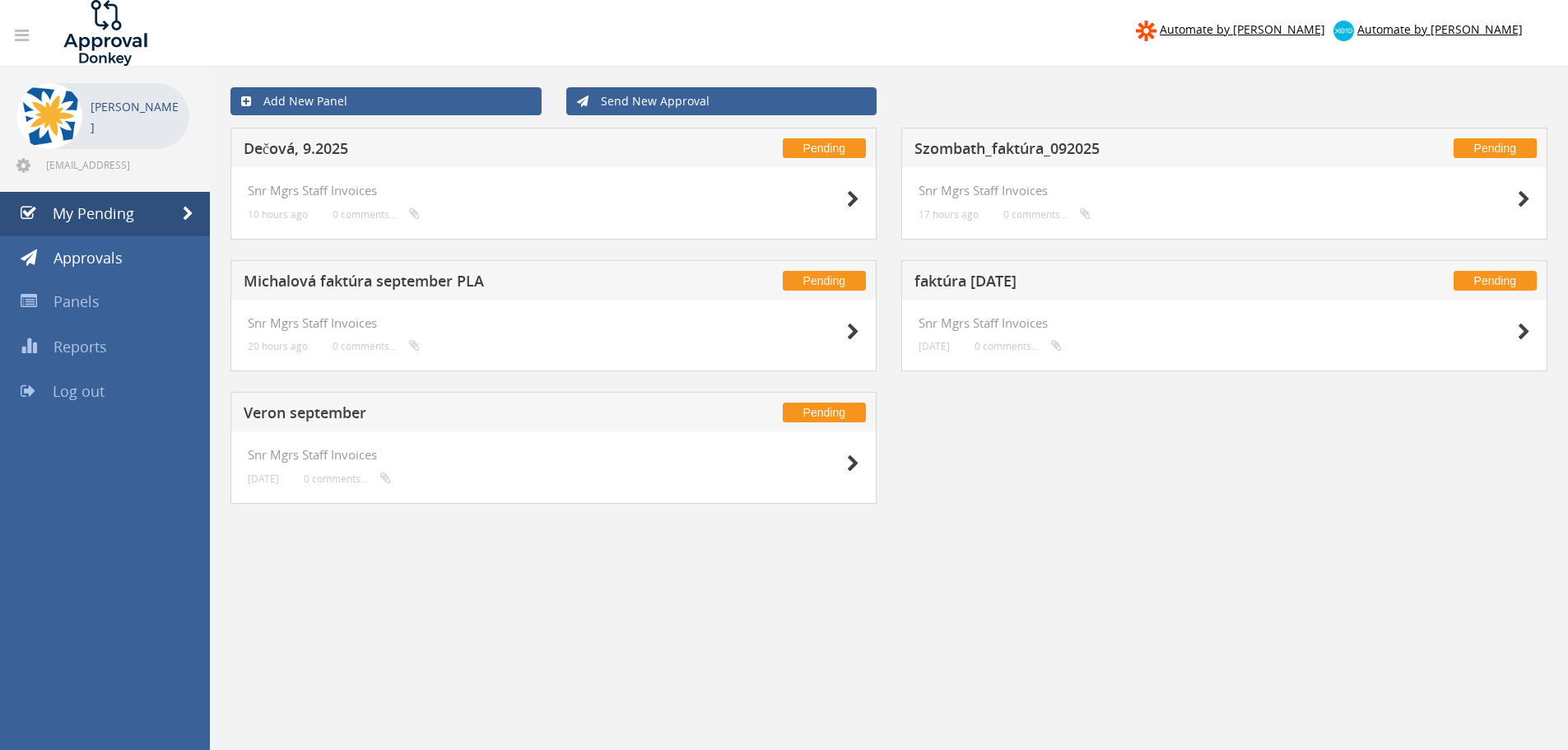
click at [961, 276] on h5 "faktúra [DATE]" at bounding box center [1131, 284] width 434 height 20
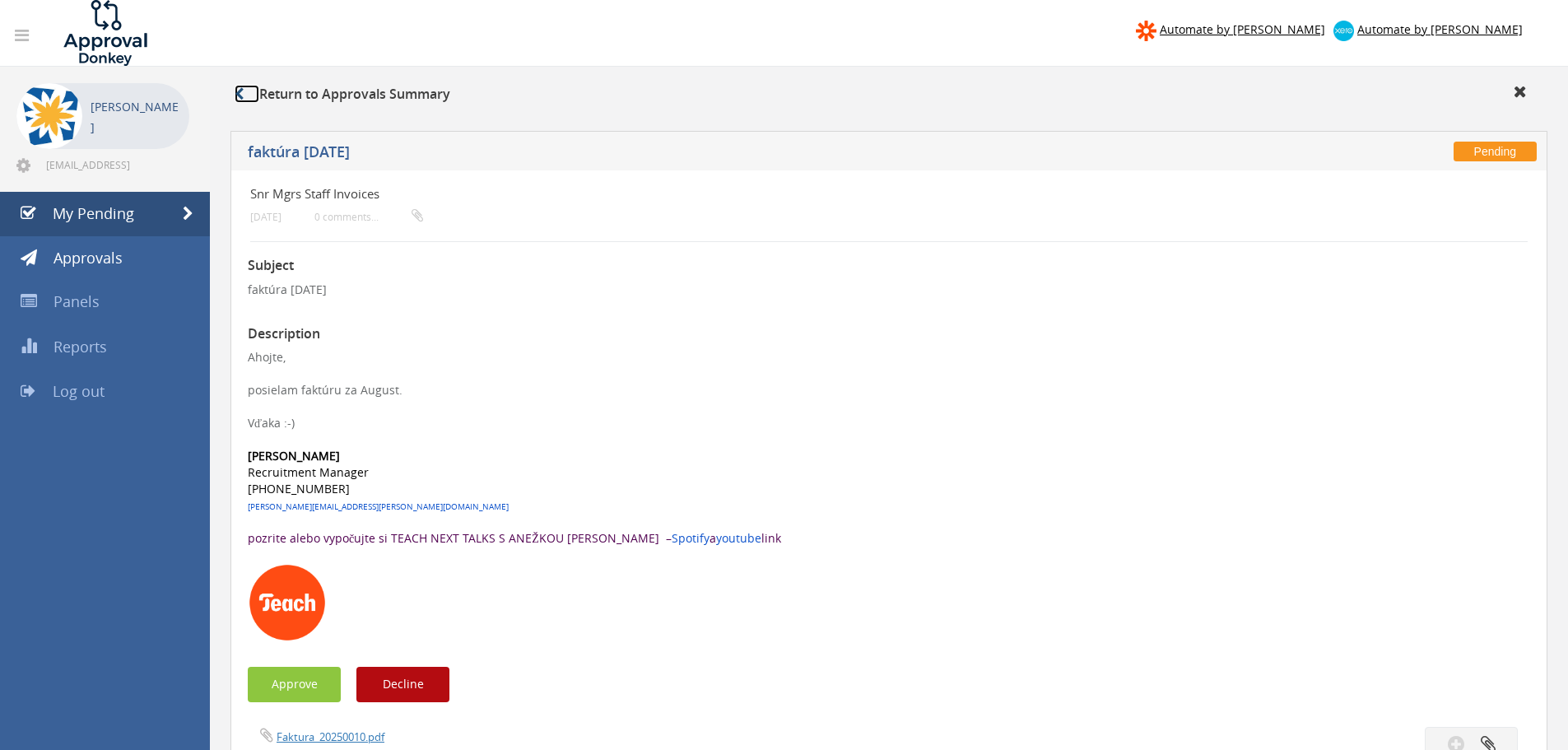
click at [242, 99] on icon at bounding box center [239, 94] width 9 height 14
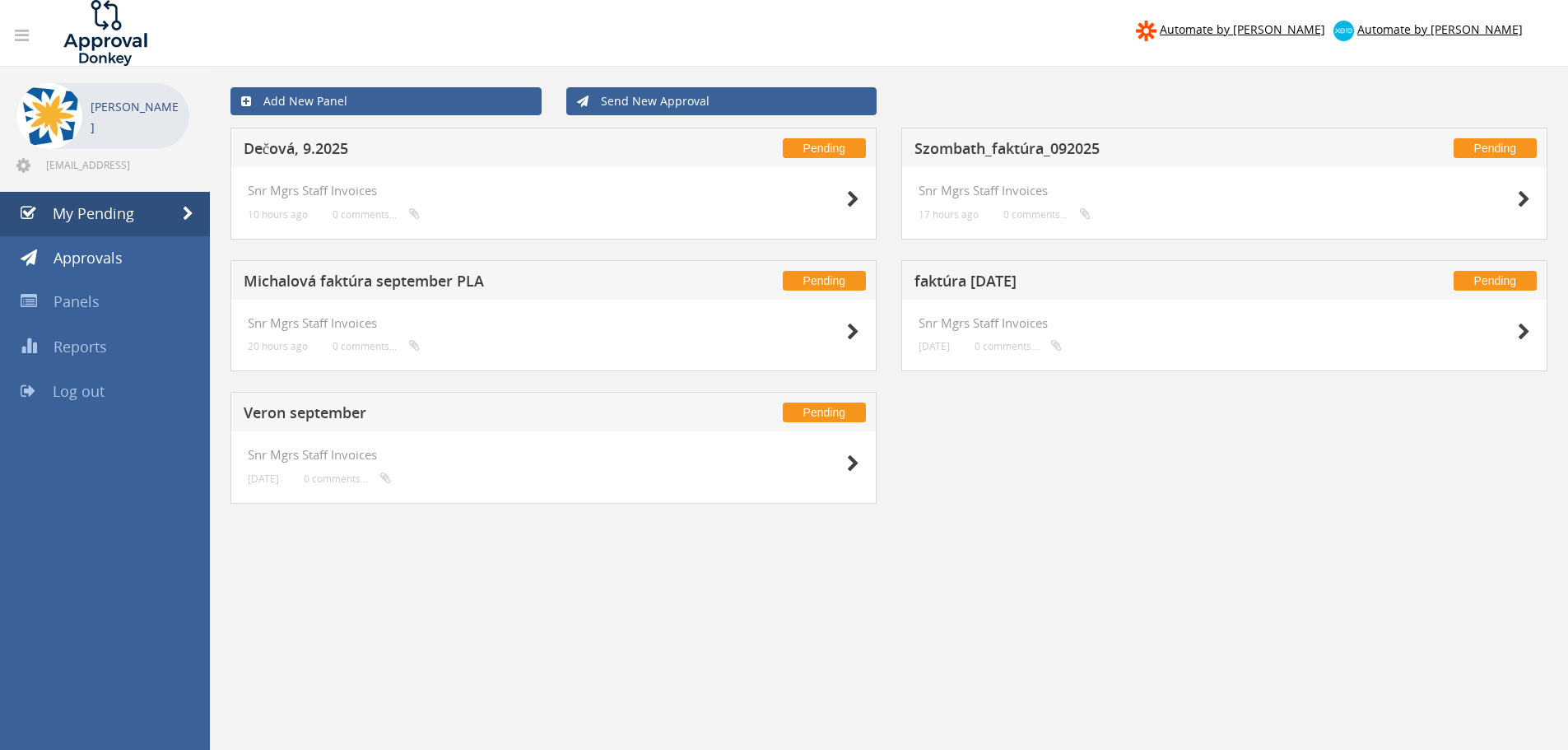
click at [1017, 144] on h5 "Szombath_faktúra_092025" at bounding box center [1131, 151] width 434 height 20
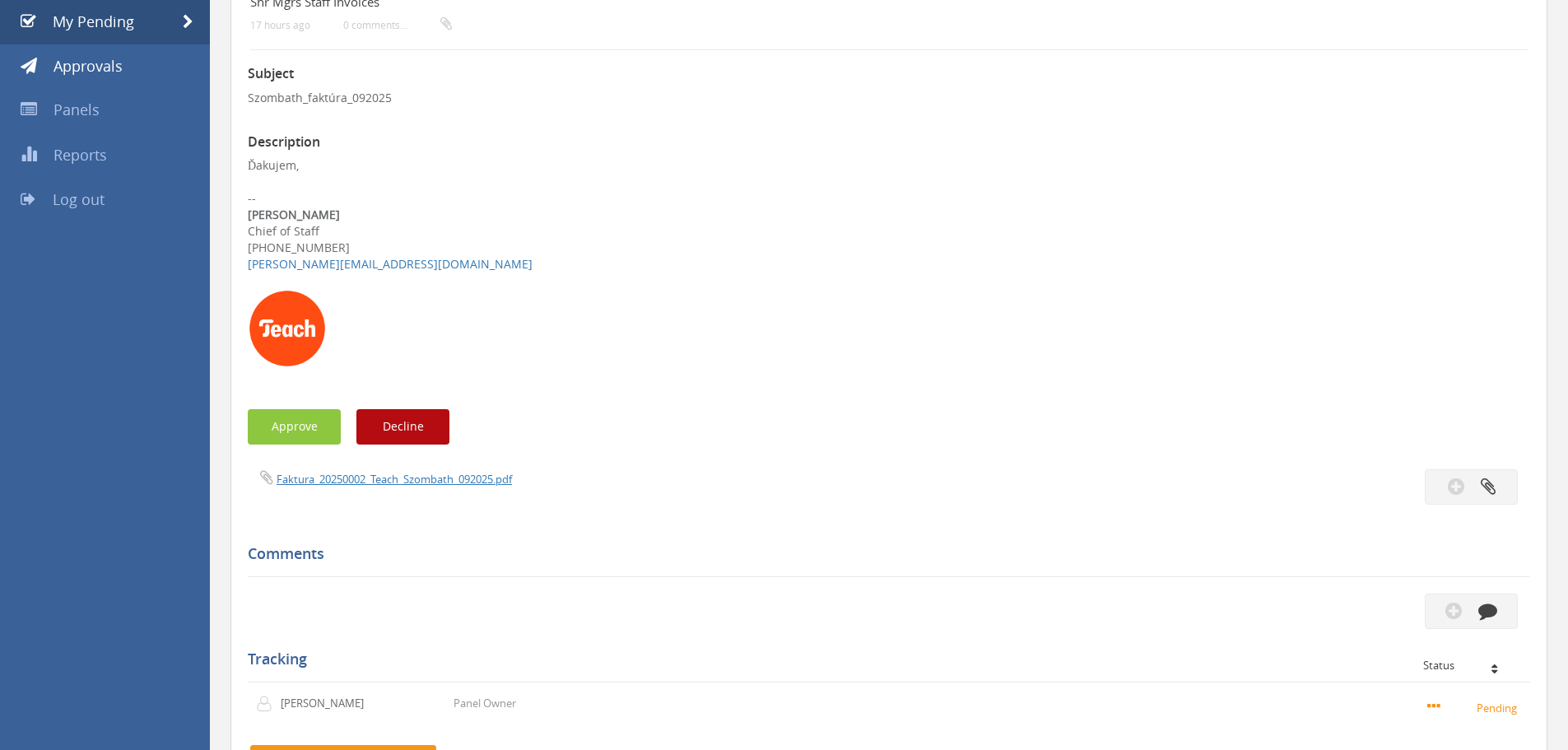
scroll to position [161, 0]
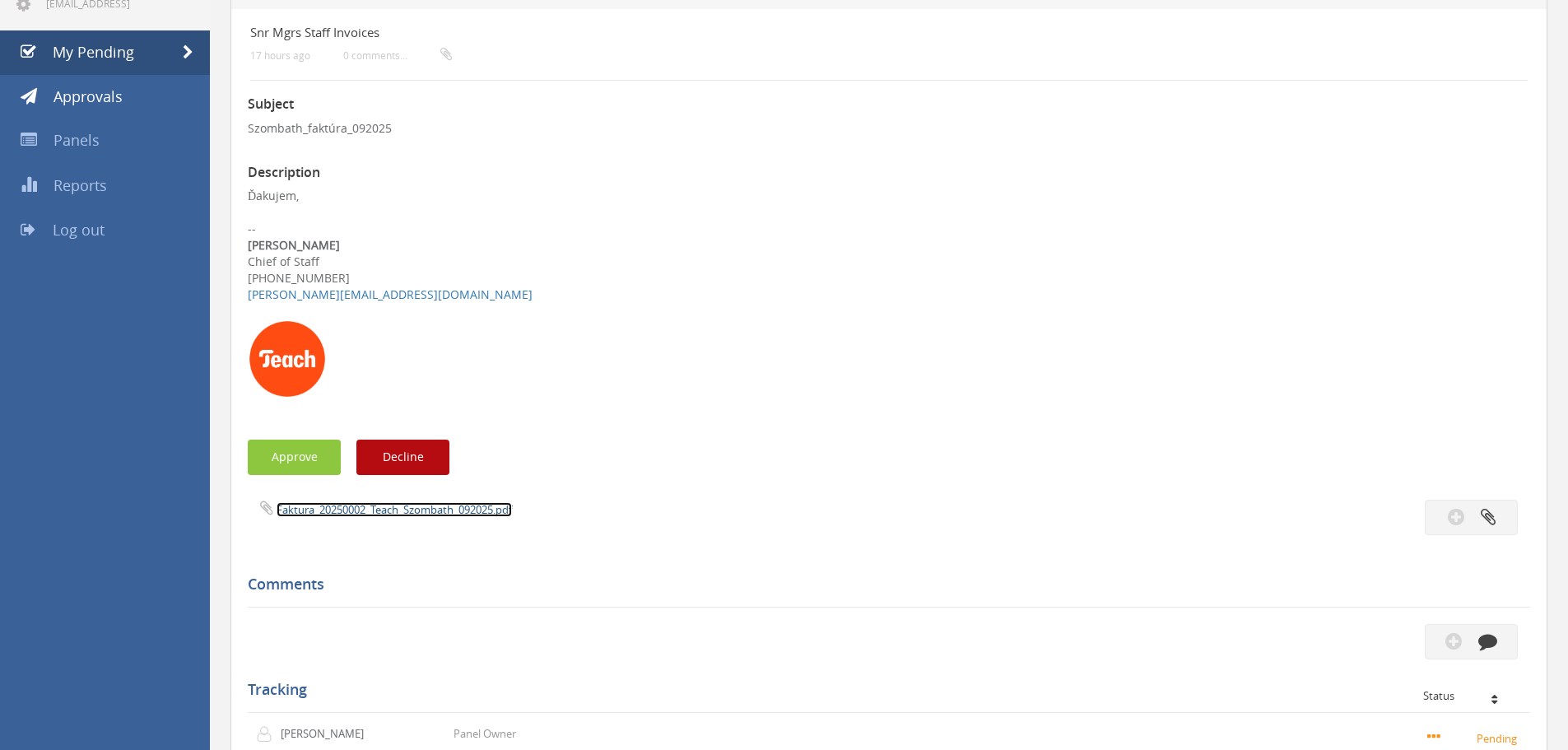
click at [429, 517] on link "Faktura_20250002_Teach_Szombath_092025.pdf" at bounding box center [394, 509] width 235 height 14
click at [313, 454] on button "Approve" at bounding box center [294, 458] width 93 height 36
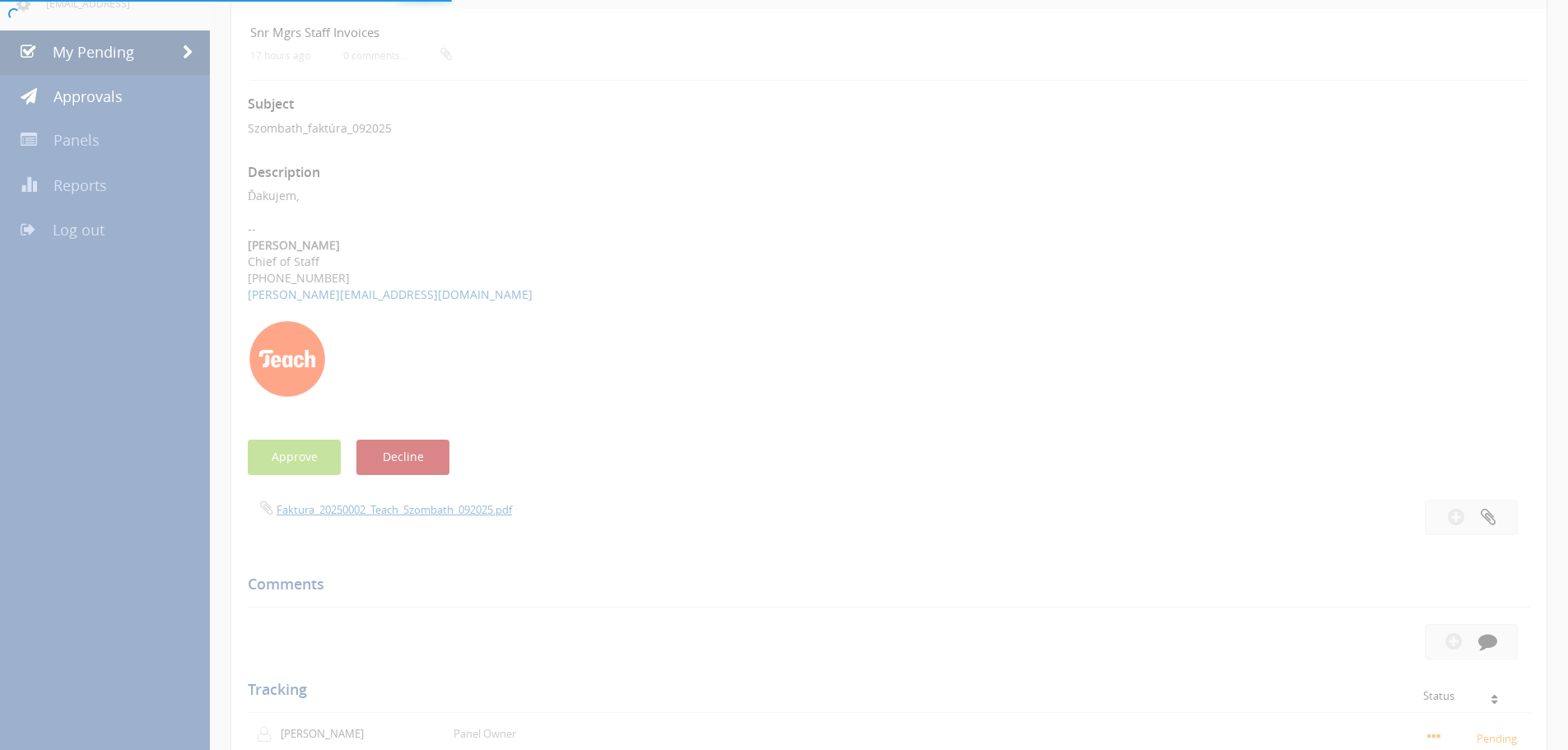
scroll to position [67, 0]
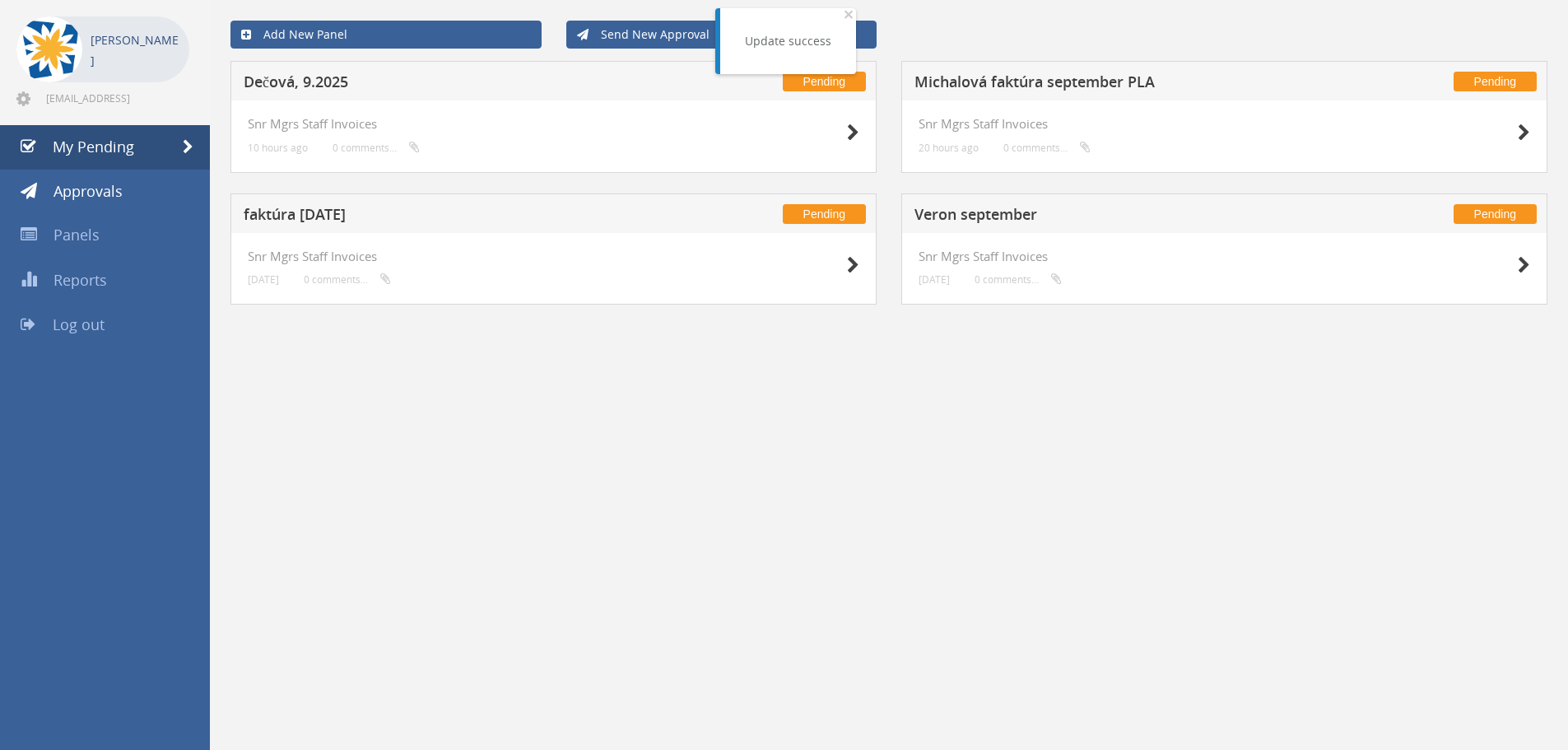
click at [347, 219] on h5 "faktúra [DATE]" at bounding box center [461, 217] width 434 height 20
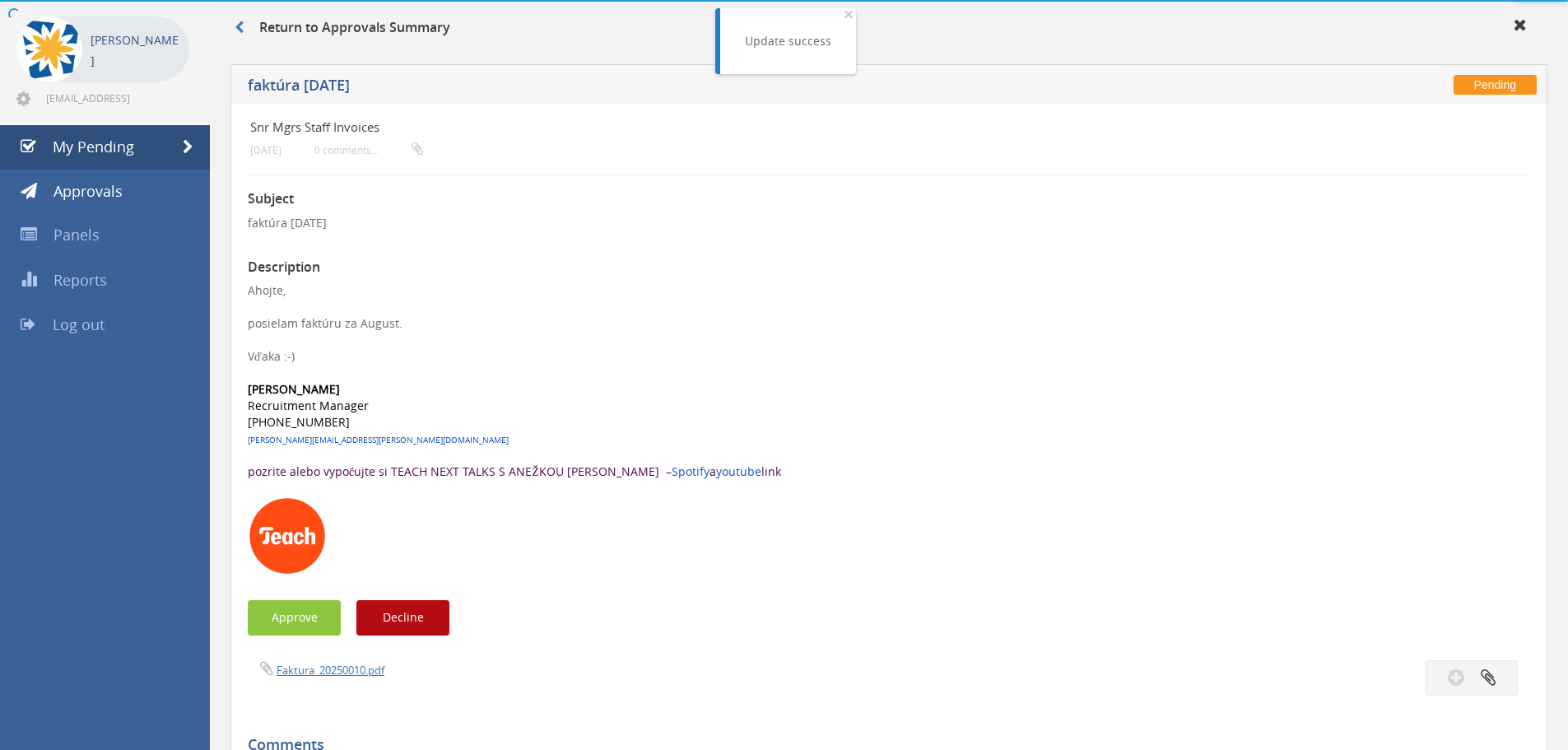
scroll to position [161, 0]
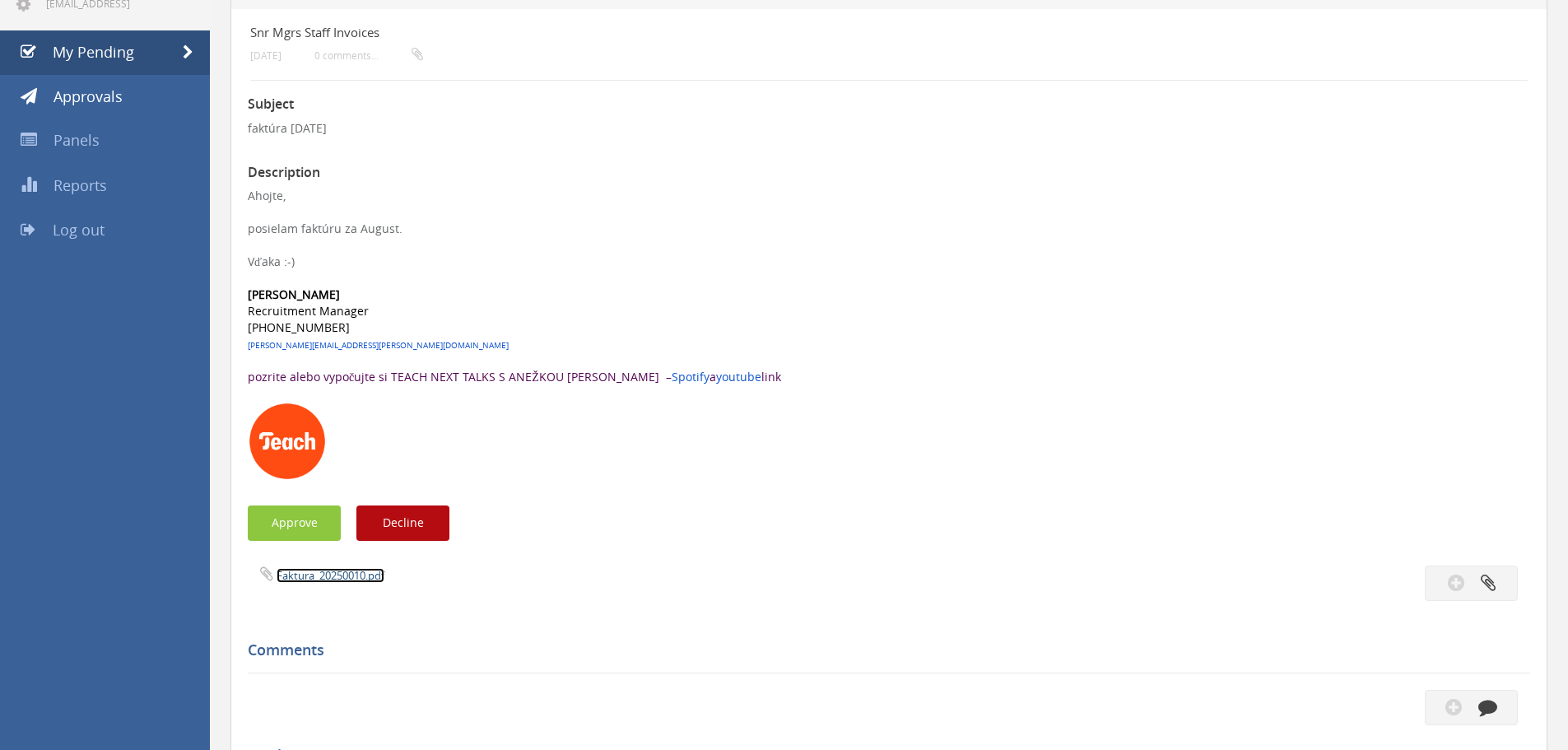
click at [338, 573] on link "Faktura_20250010.pdf" at bounding box center [330, 575] width 108 height 14
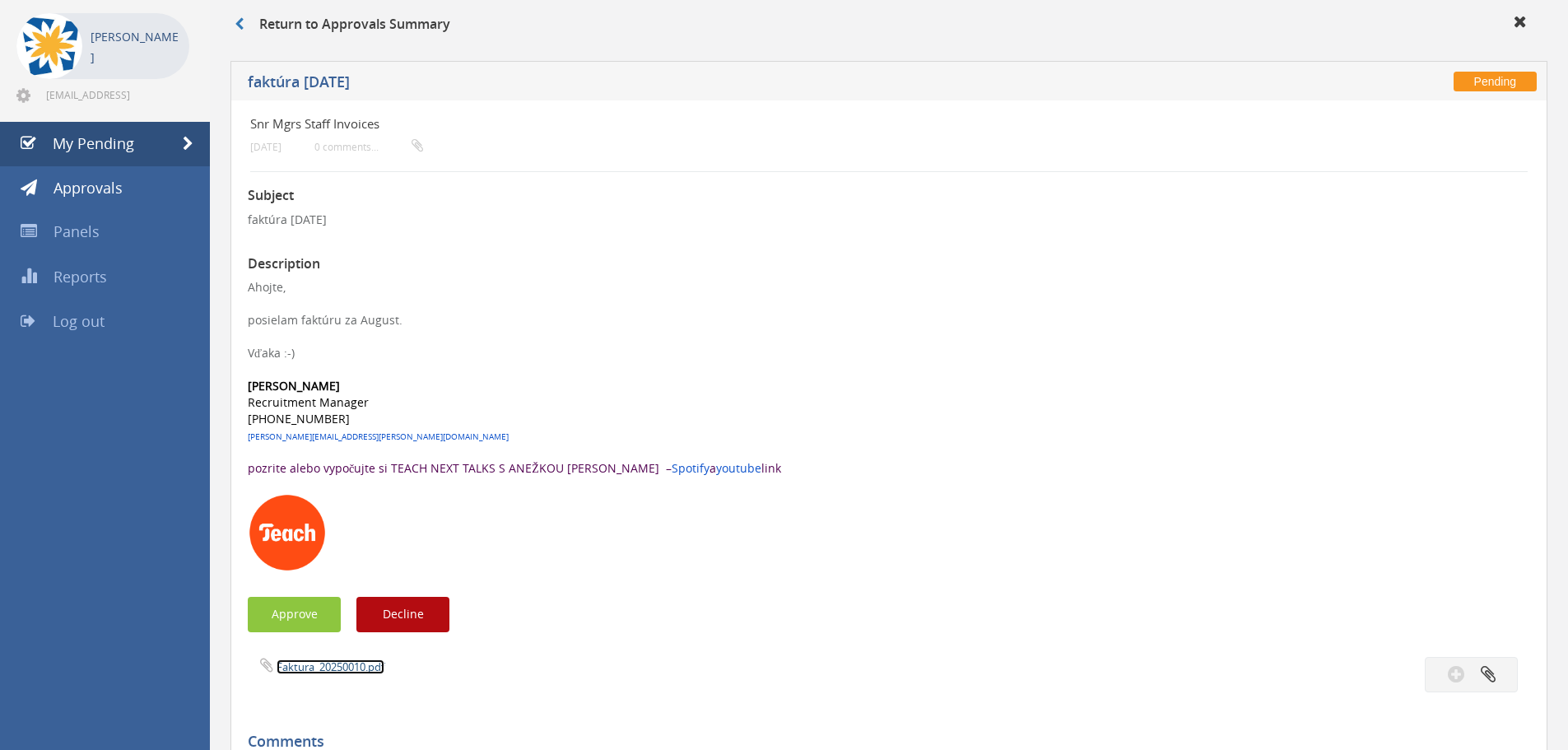
scroll to position [0, 0]
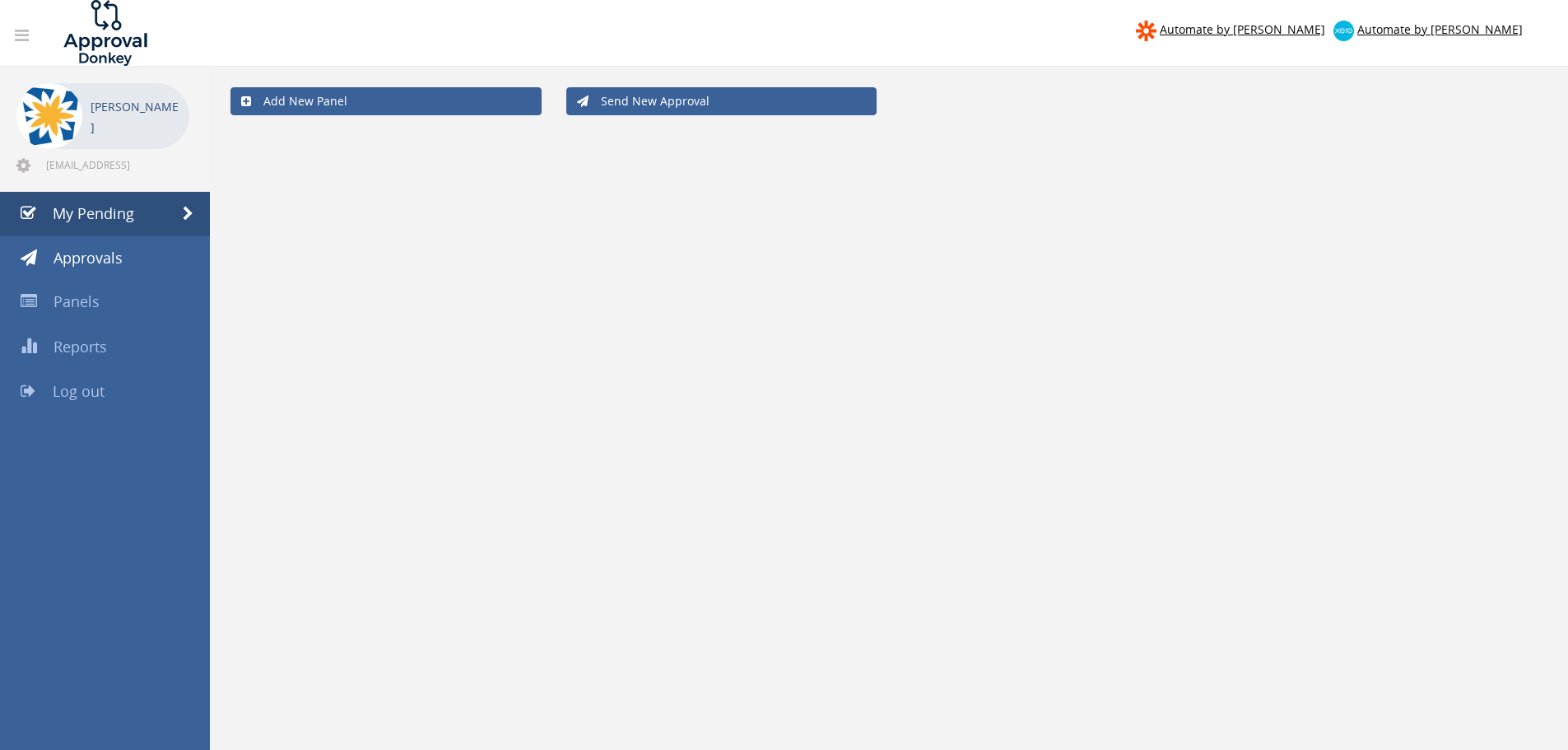
scroll to position [67, 0]
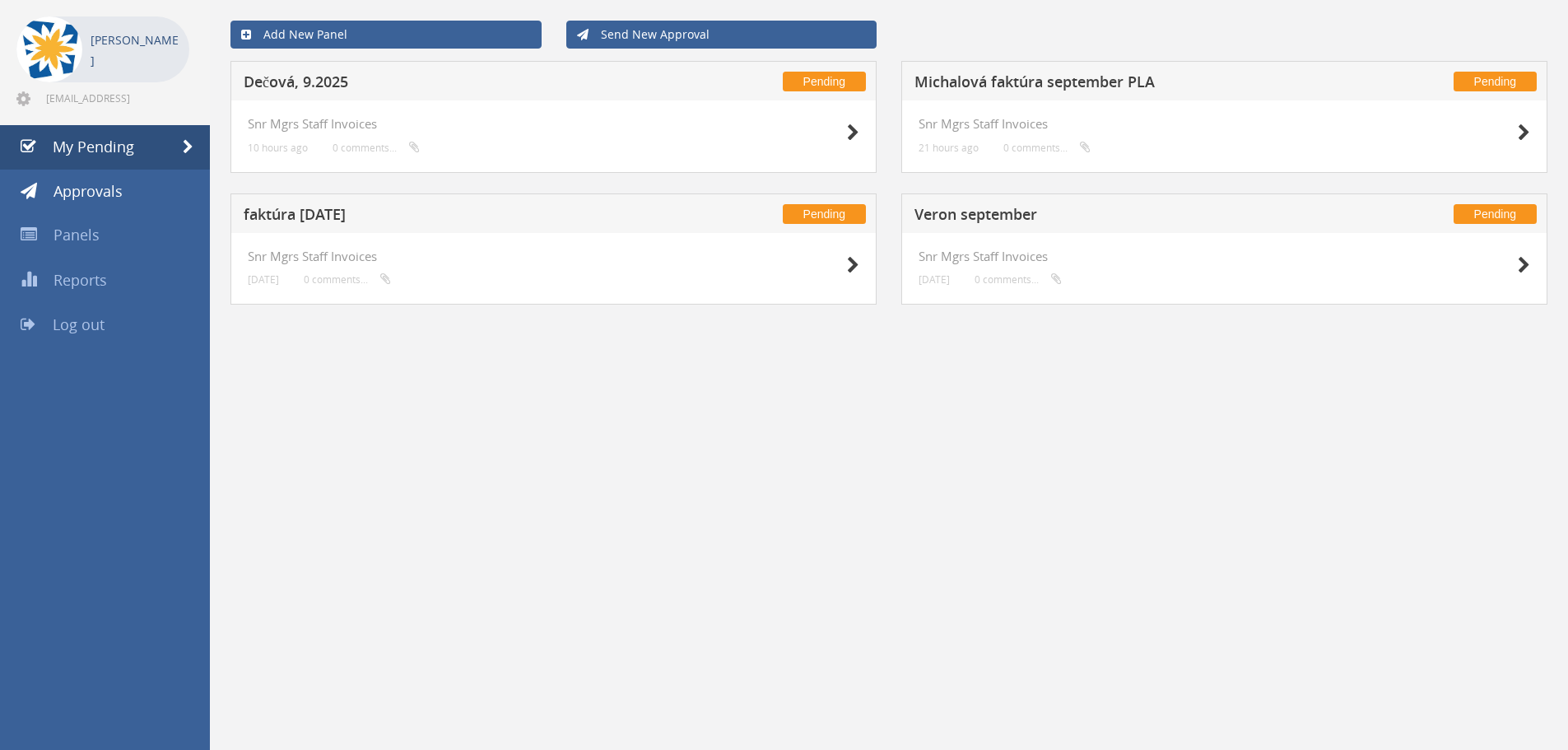
click at [973, 207] on h5 "Veron september" at bounding box center [1131, 217] width 434 height 20
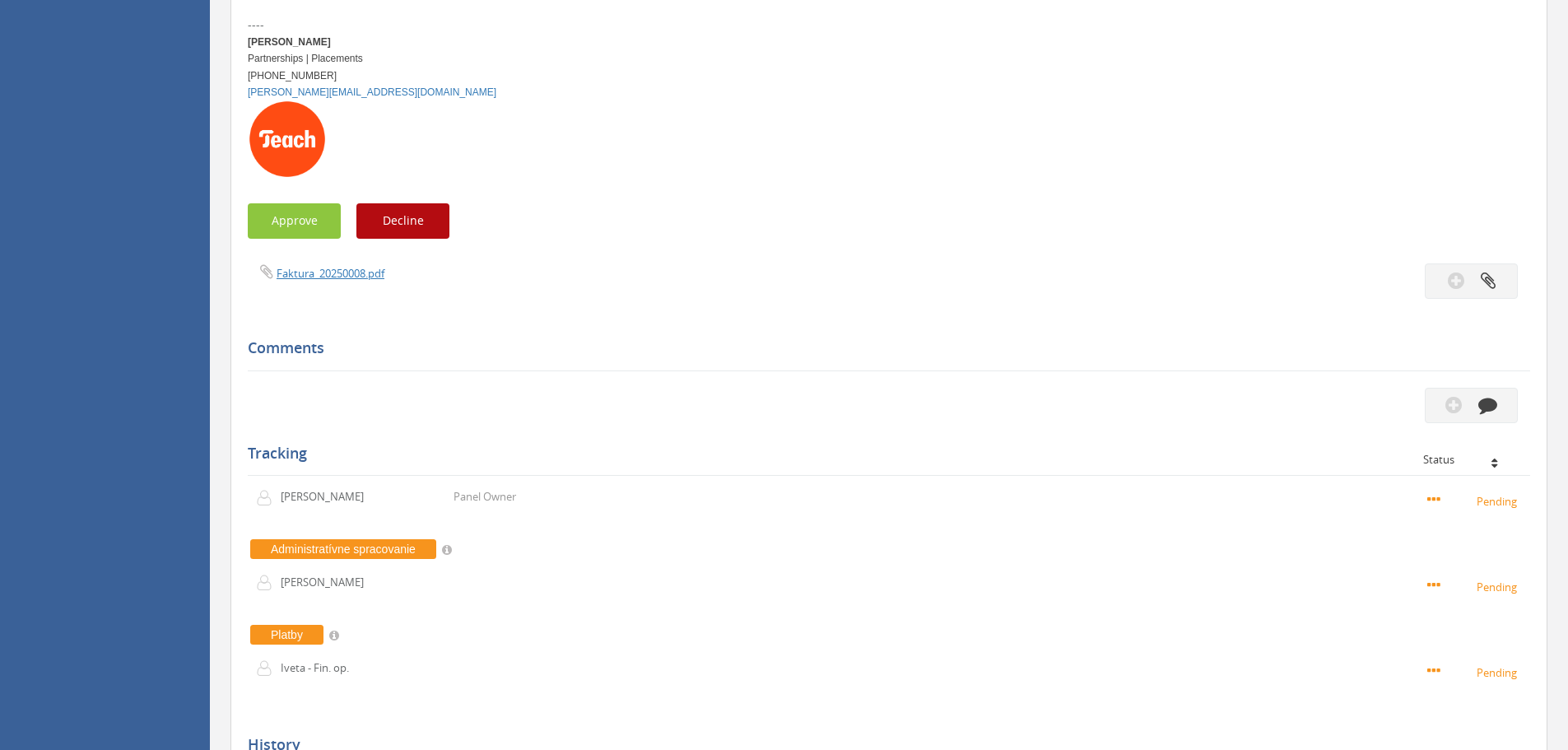
scroll to position [478, 0]
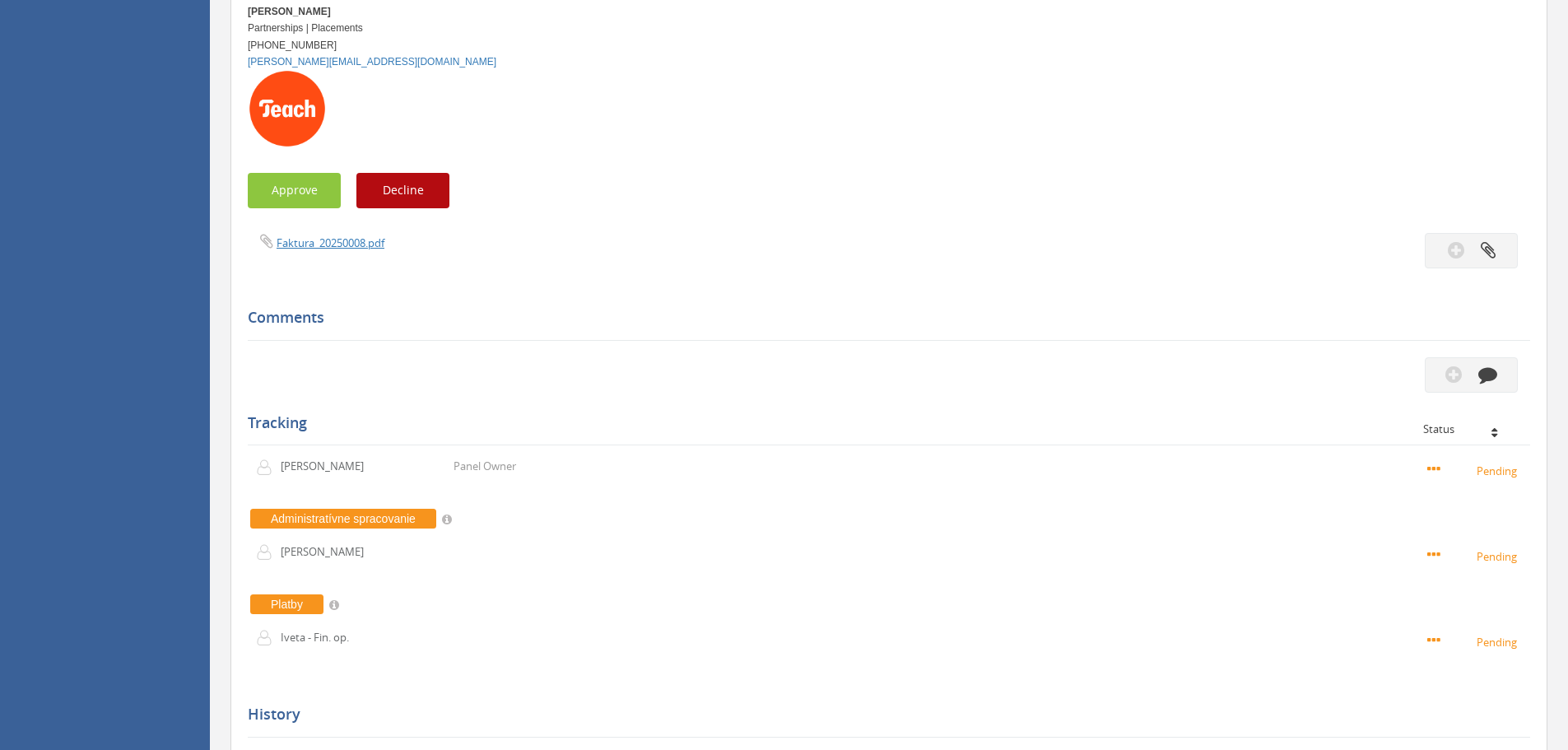
click at [315, 253] on div "Faktura_20250008.pdf" at bounding box center [889, 251] width 1307 height 36
click at [317, 243] on link "Faktura_20250008.pdf" at bounding box center [330, 242] width 108 height 14
